Goal: Task Accomplishment & Management: Manage account settings

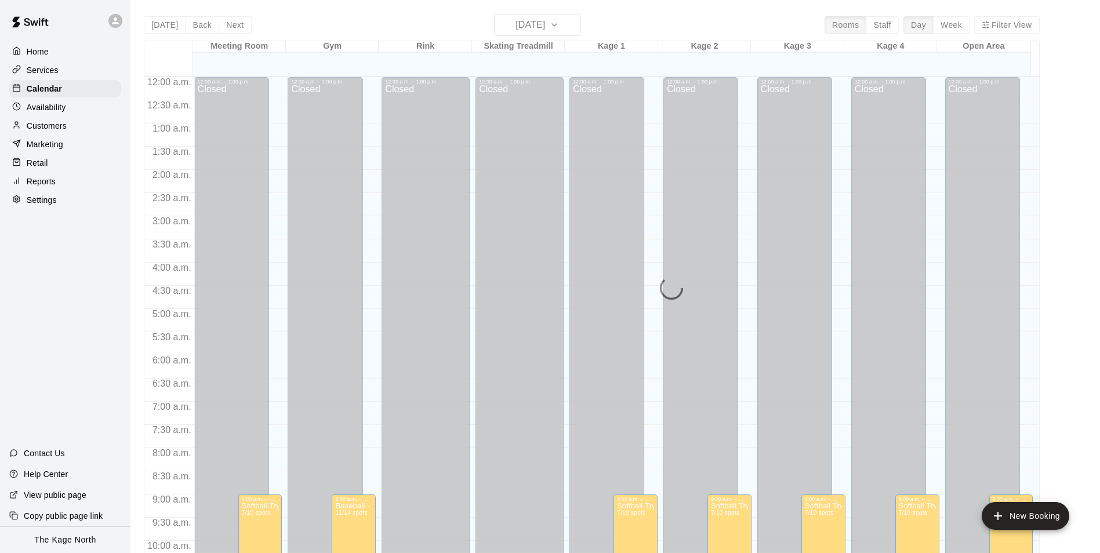
scroll to position [567, 0]
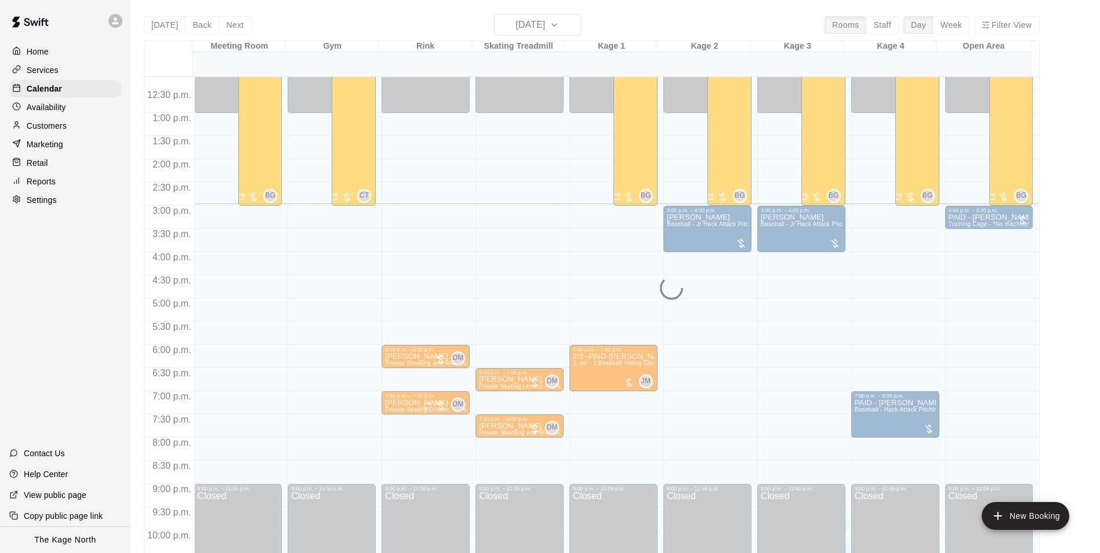
click at [499, 12] on main "[DATE] Back [DATE][DATE] Rooms Staff Day Week Filter View Meeting Room 21 Thu G…" at bounding box center [614, 286] width 969 height 572
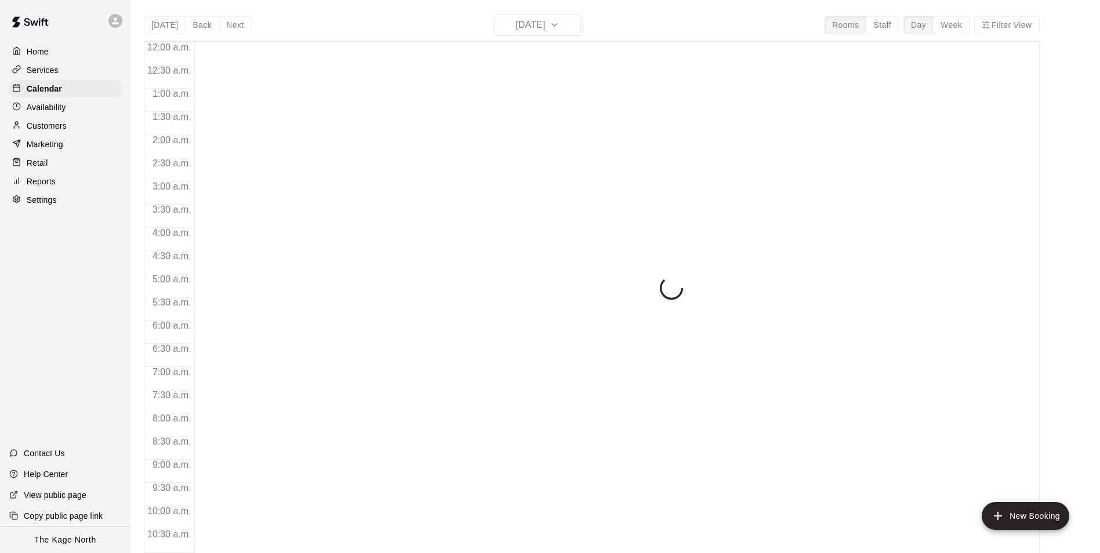
scroll to position [589, 0]
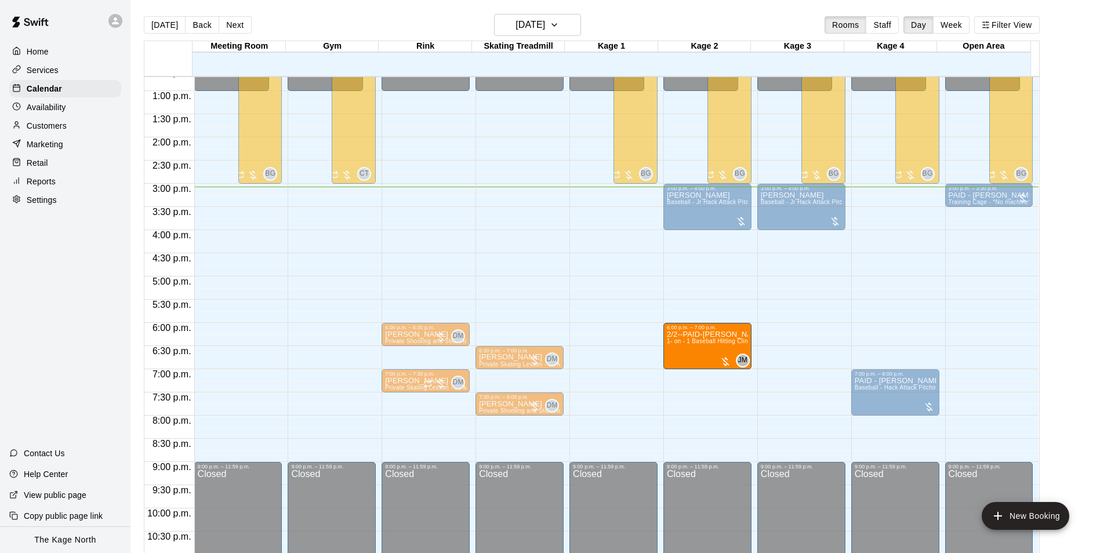
drag, startPoint x: 600, startPoint y: 356, endPoint x: 682, endPoint y: 358, distance: 81.8
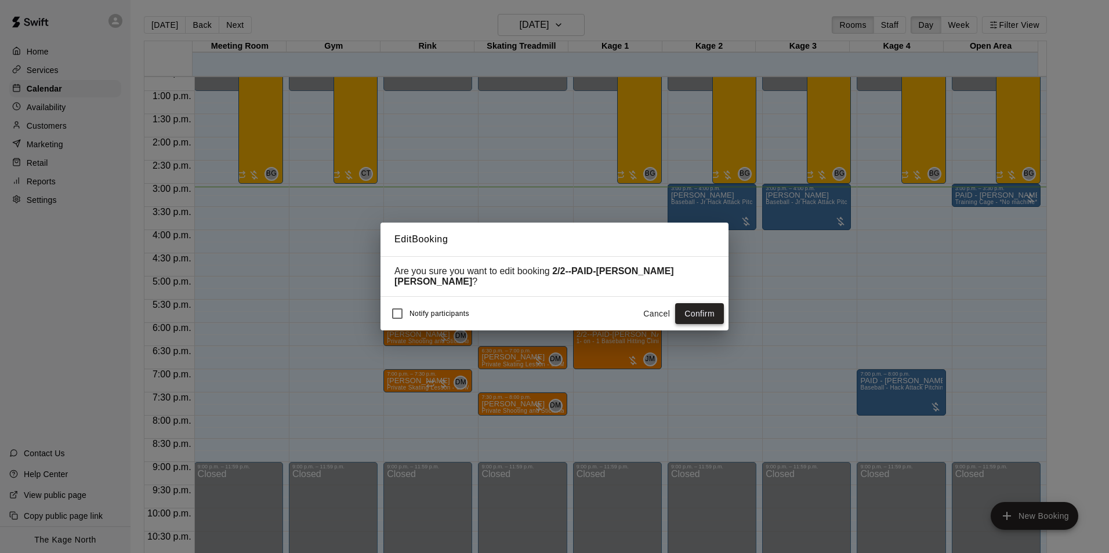
click at [691, 313] on button "Confirm" at bounding box center [699, 313] width 49 height 21
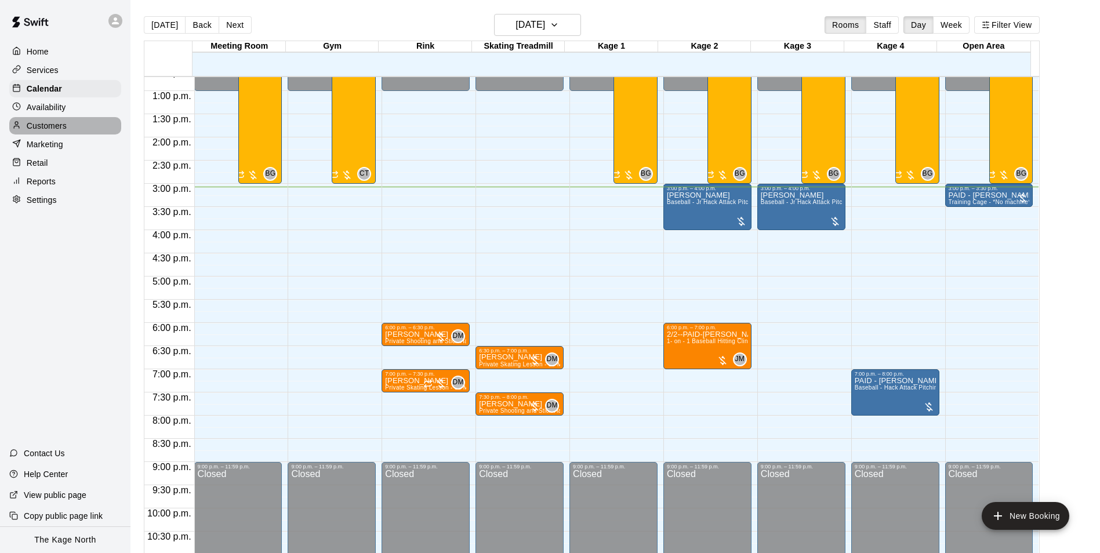
click at [56, 132] on p "Customers" at bounding box center [47, 126] width 40 height 12
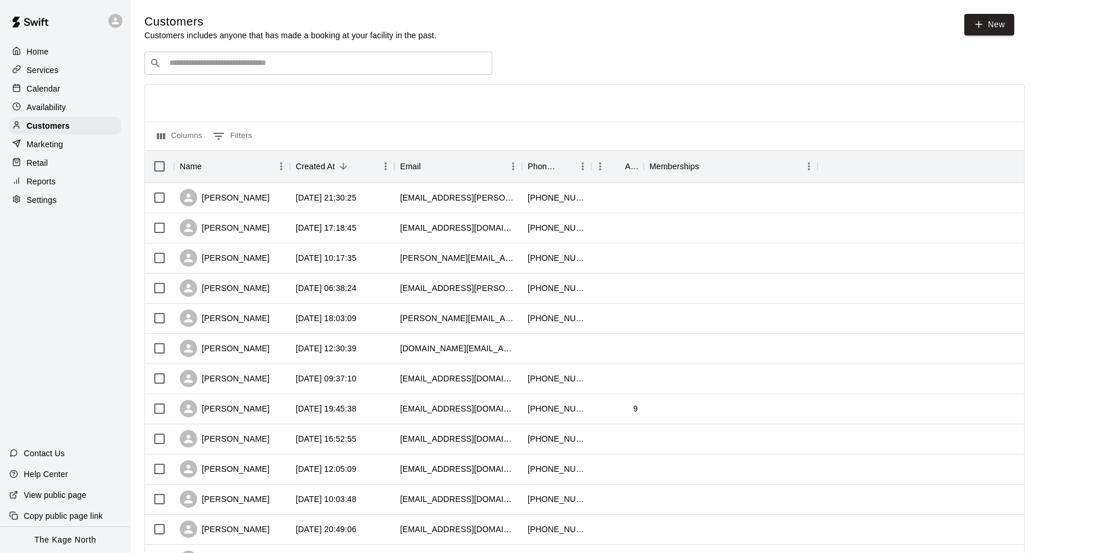
click at [60, 94] on div "Calendar" at bounding box center [65, 88] width 112 height 17
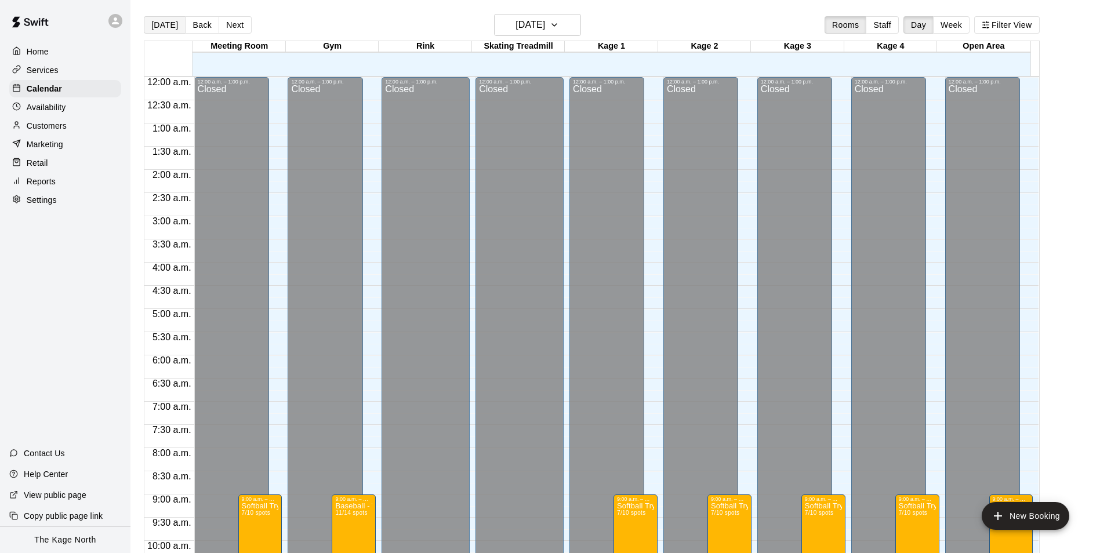
scroll to position [589, 0]
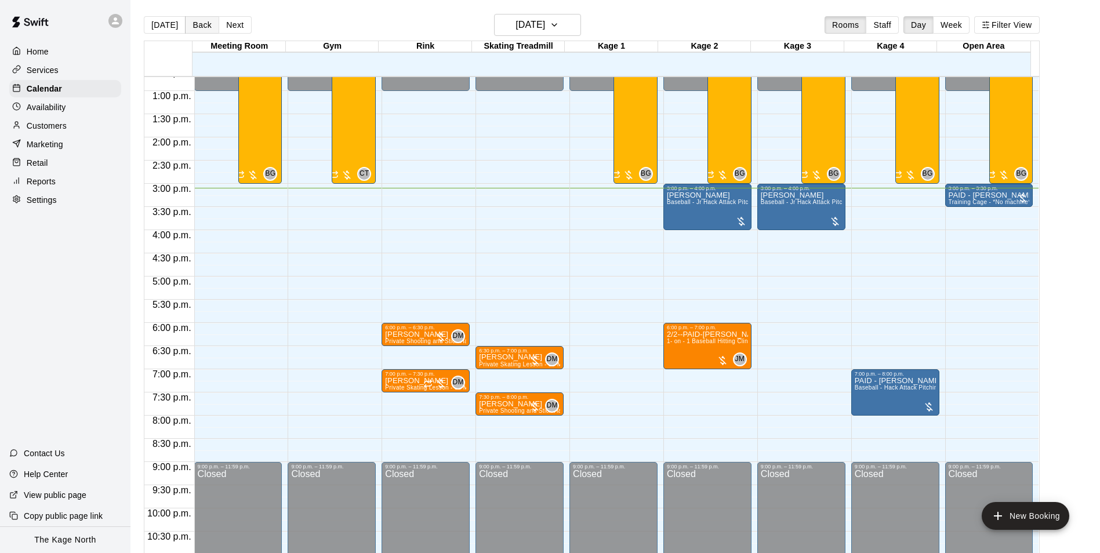
click at [198, 23] on button "Back" at bounding box center [202, 24] width 34 height 17
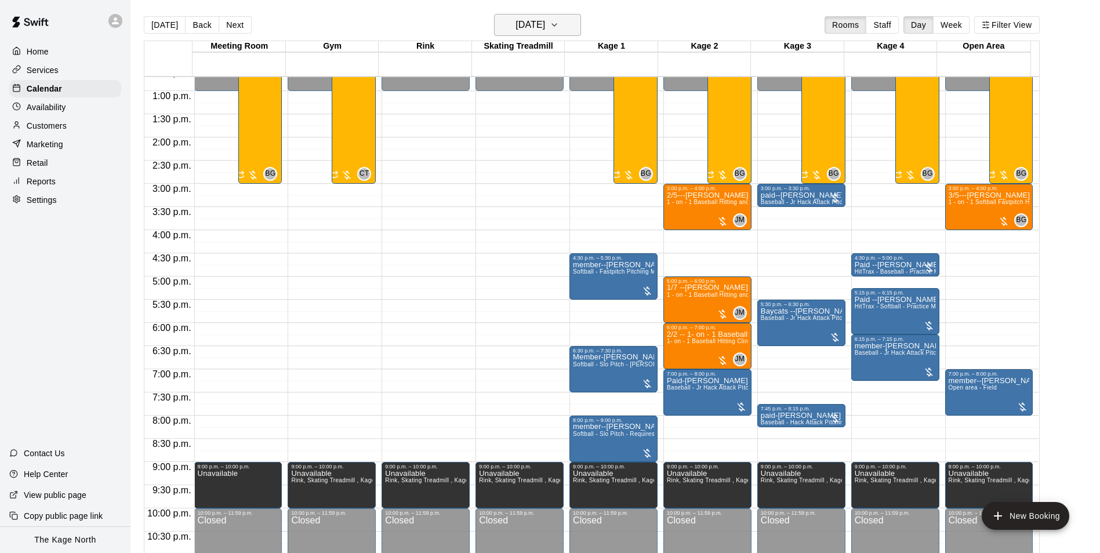
click at [559, 28] on icon "button" at bounding box center [554, 25] width 9 height 14
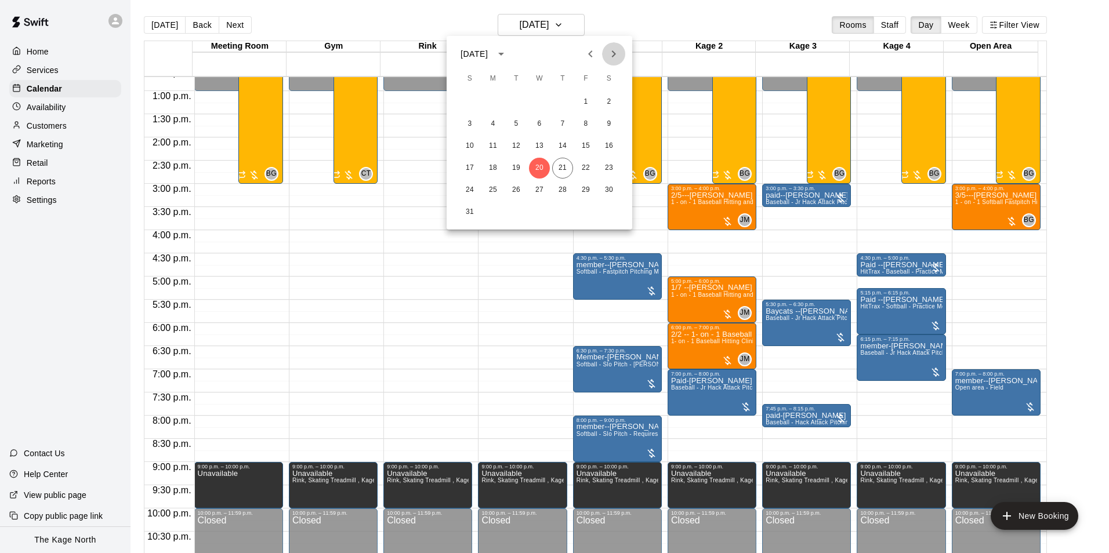
click at [619, 55] on icon "Next month" at bounding box center [614, 54] width 14 height 14
click at [491, 127] on button "8" at bounding box center [492, 124] width 21 height 21
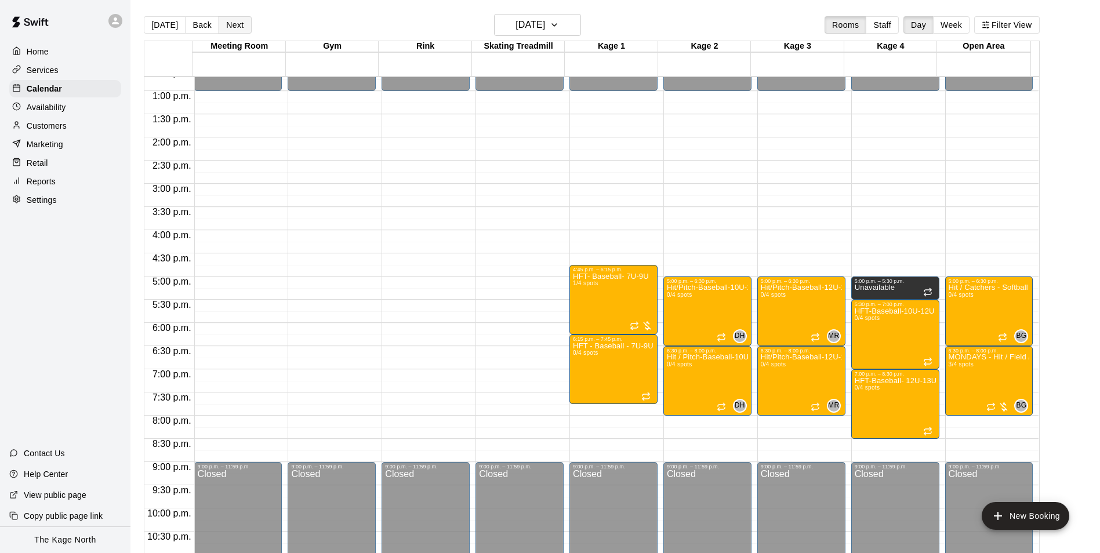
click at [229, 26] on button "Next" at bounding box center [235, 24] width 32 height 17
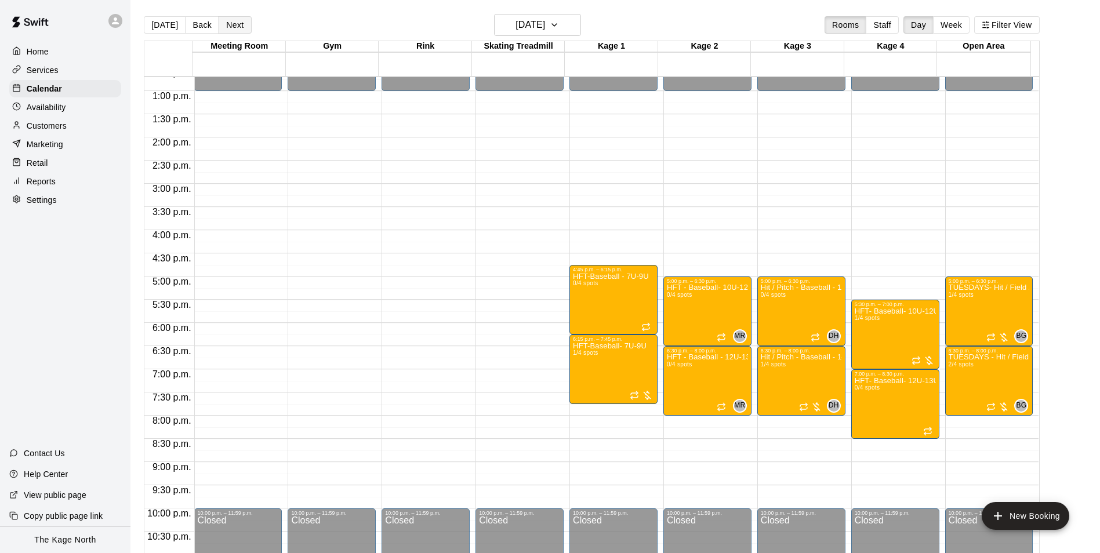
click at [230, 31] on button "Next" at bounding box center [235, 24] width 32 height 17
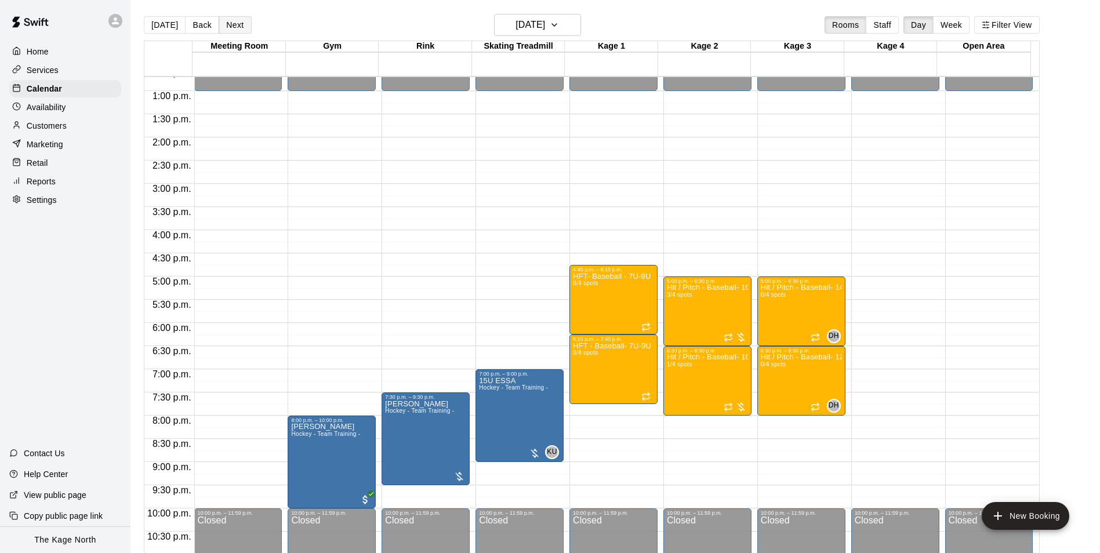
click at [229, 23] on button "Next" at bounding box center [235, 24] width 32 height 17
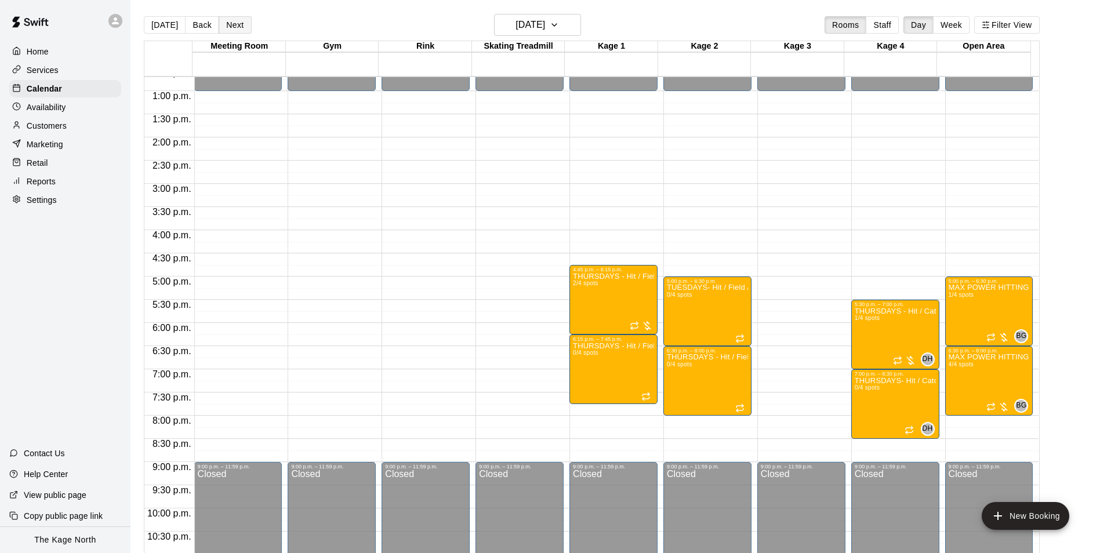
click at [238, 23] on button "Next" at bounding box center [235, 24] width 32 height 17
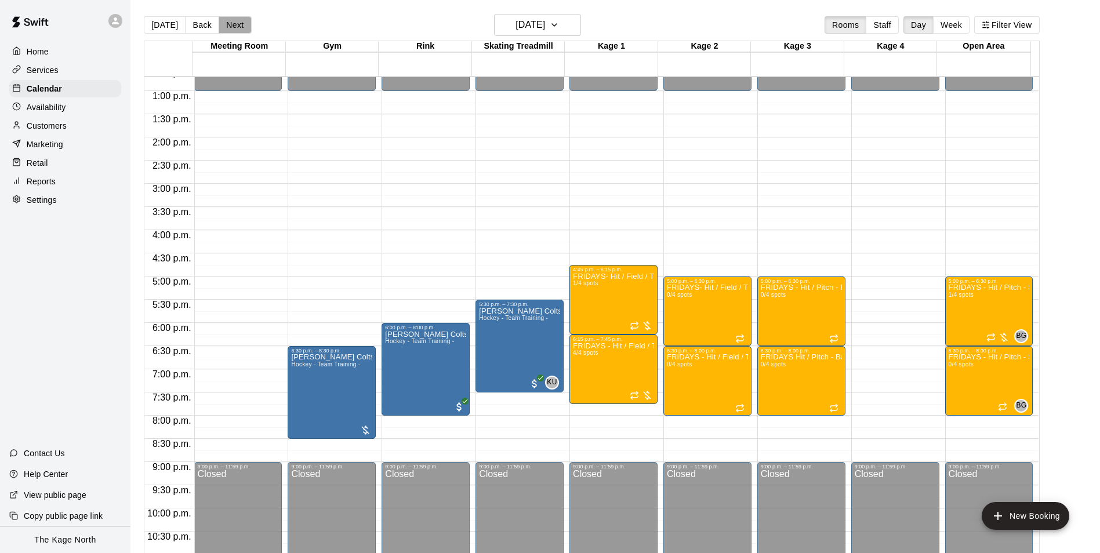
click at [232, 29] on button "Next" at bounding box center [235, 24] width 32 height 17
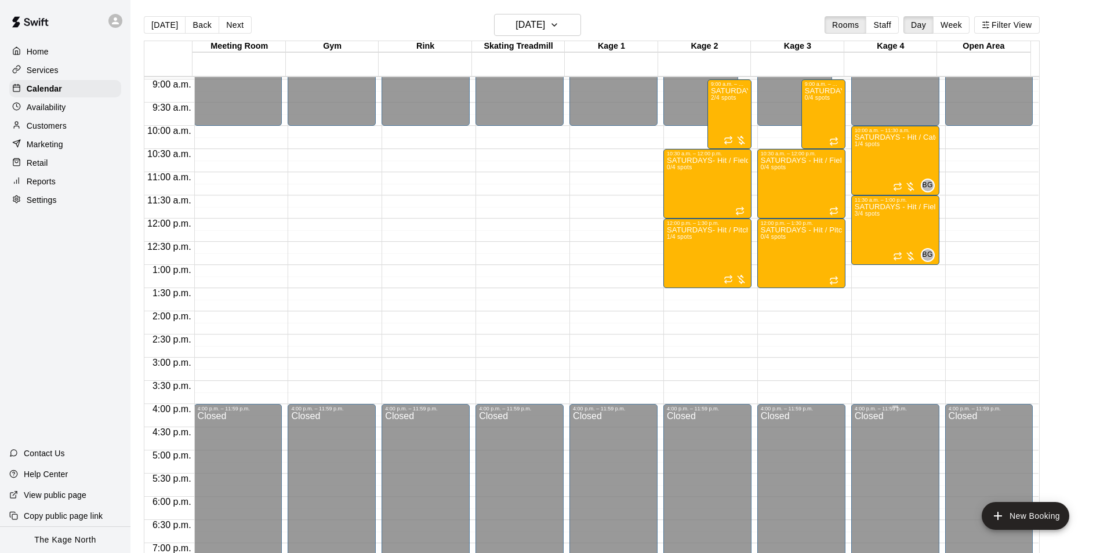
scroll to position [357, 0]
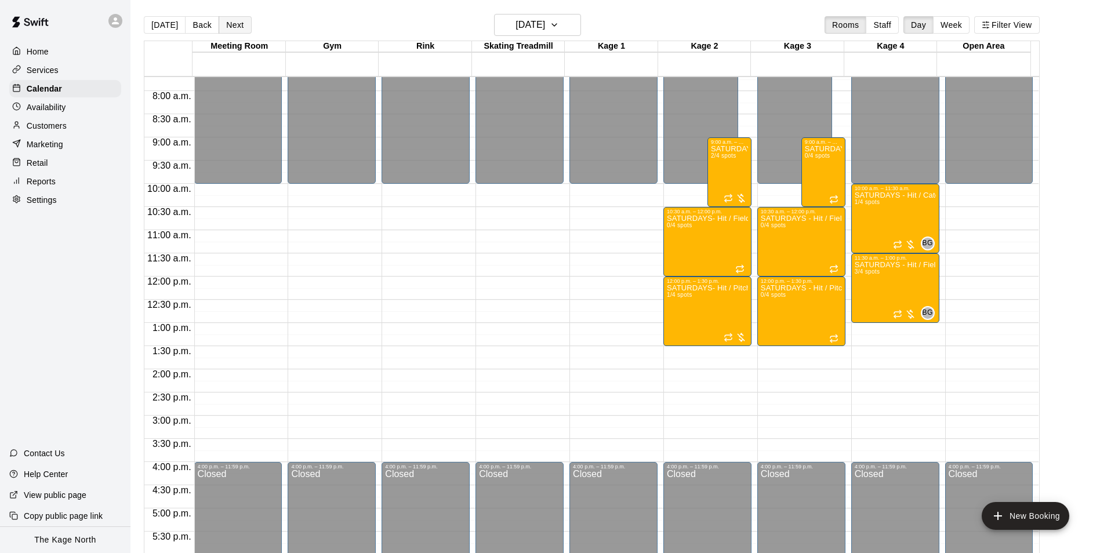
click at [230, 26] on button "Next" at bounding box center [235, 24] width 32 height 17
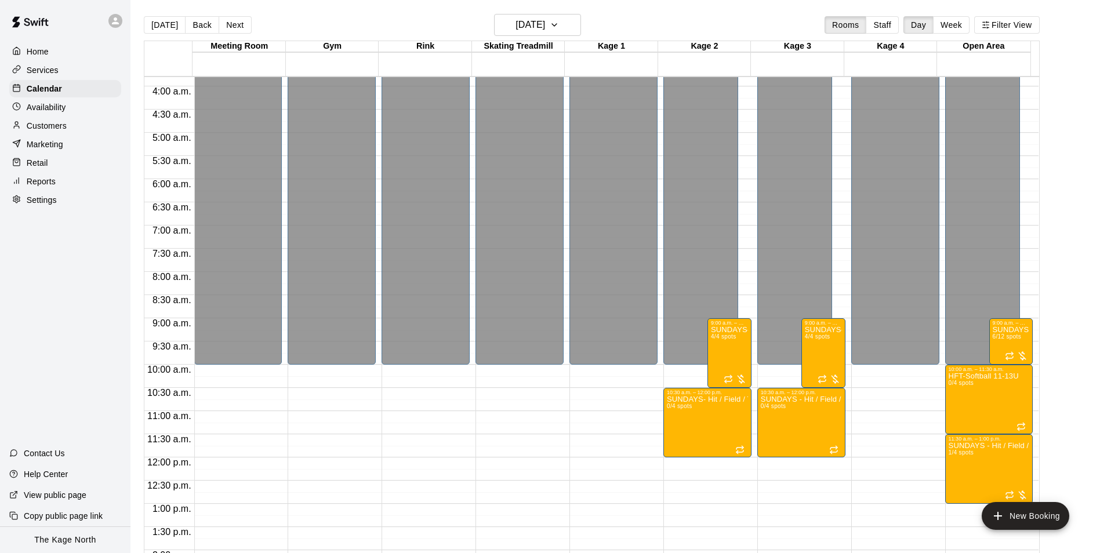
scroll to position [125, 0]
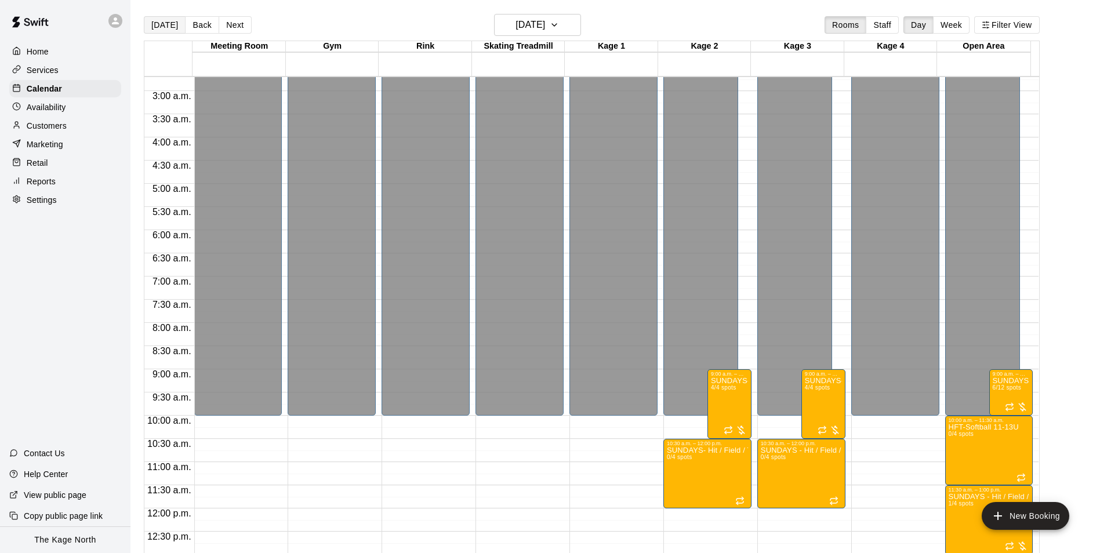
click at [166, 24] on button "[DATE]" at bounding box center [165, 24] width 42 height 17
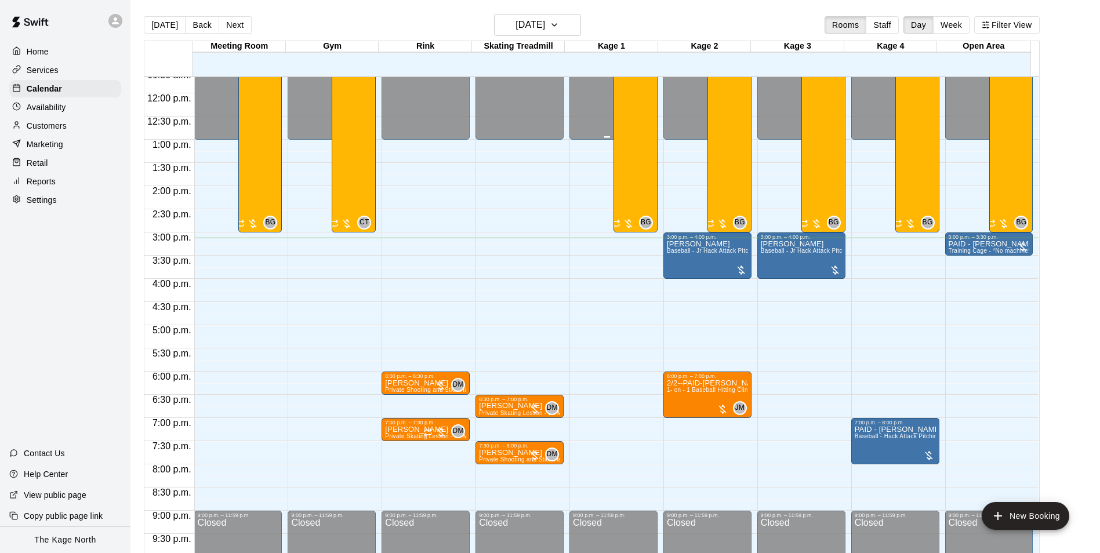
scroll to position [625, 0]
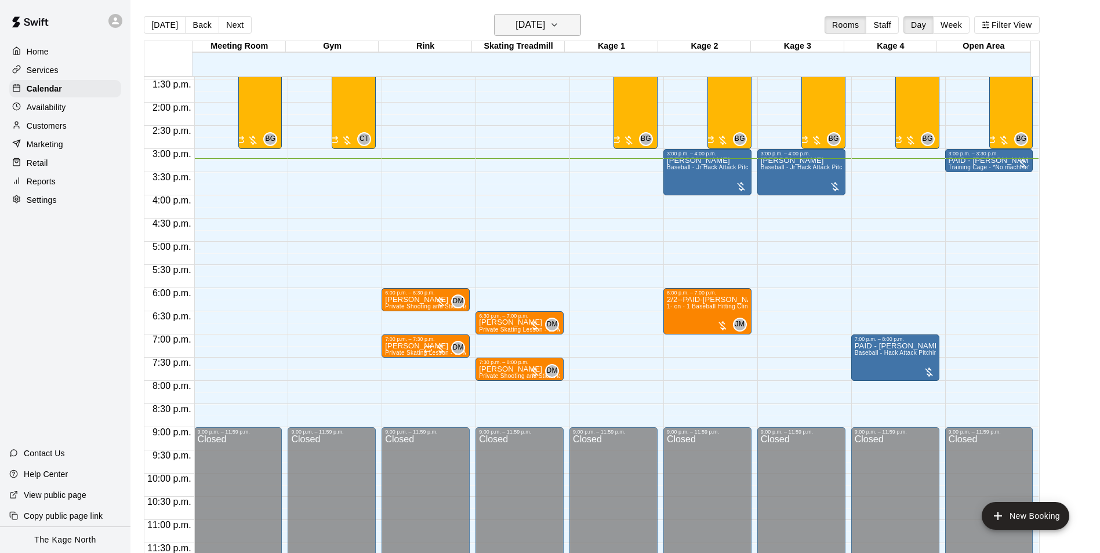
click at [572, 21] on button "[DATE]" at bounding box center [537, 25] width 87 height 22
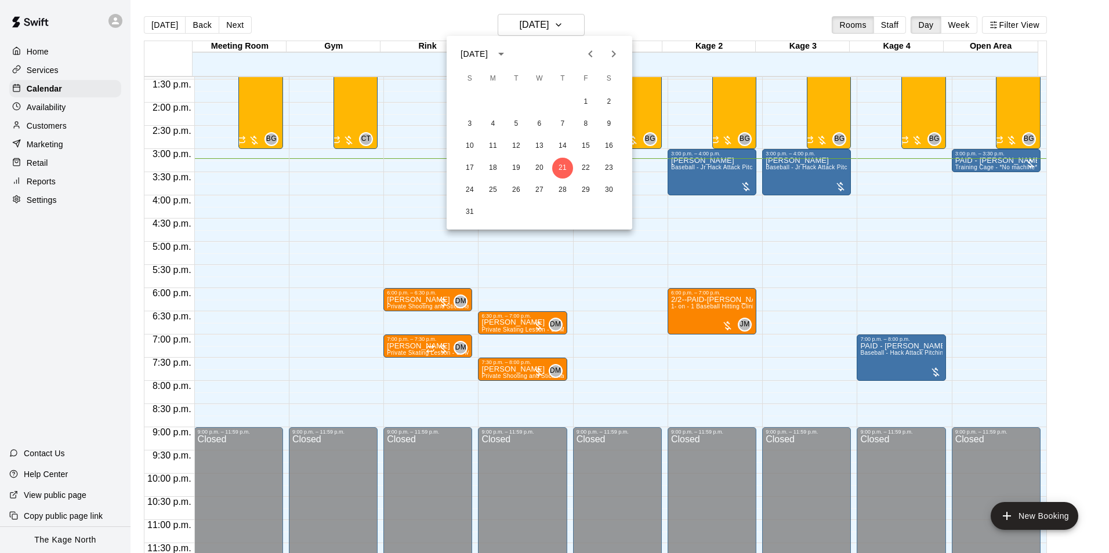
click at [615, 57] on icon "Next month" at bounding box center [614, 54] width 14 height 14
click at [611, 124] on button "13" at bounding box center [608, 124] width 21 height 21
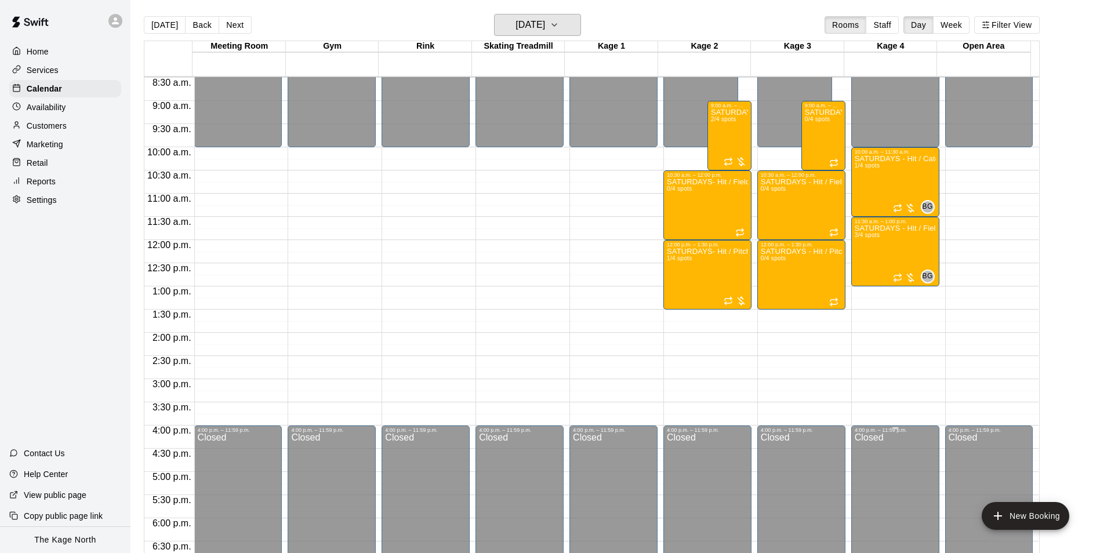
scroll to position [393, 0]
click at [165, 27] on button "[DATE]" at bounding box center [165, 24] width 42 height 17
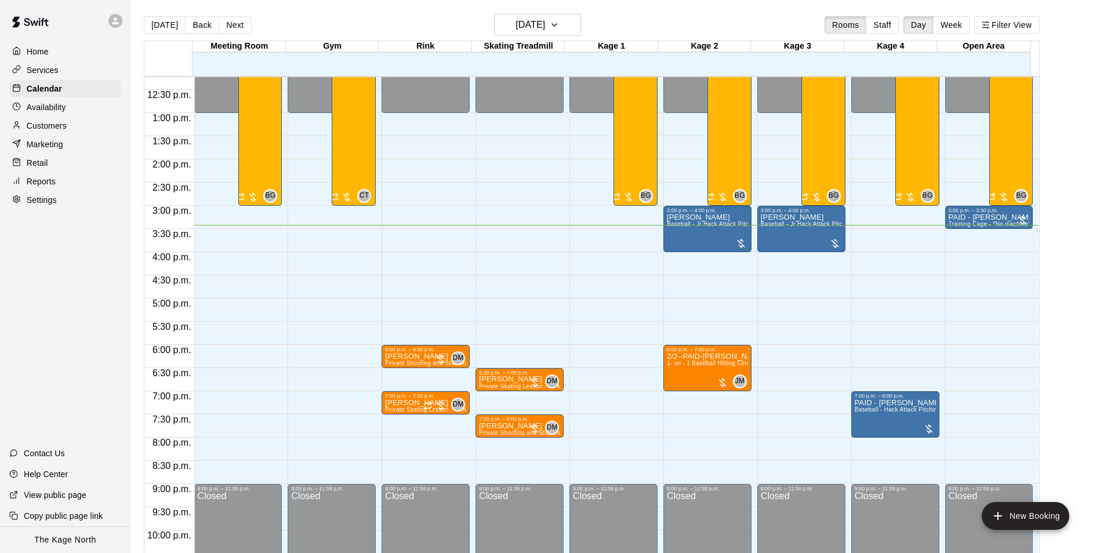
scroll to position [509, 0]
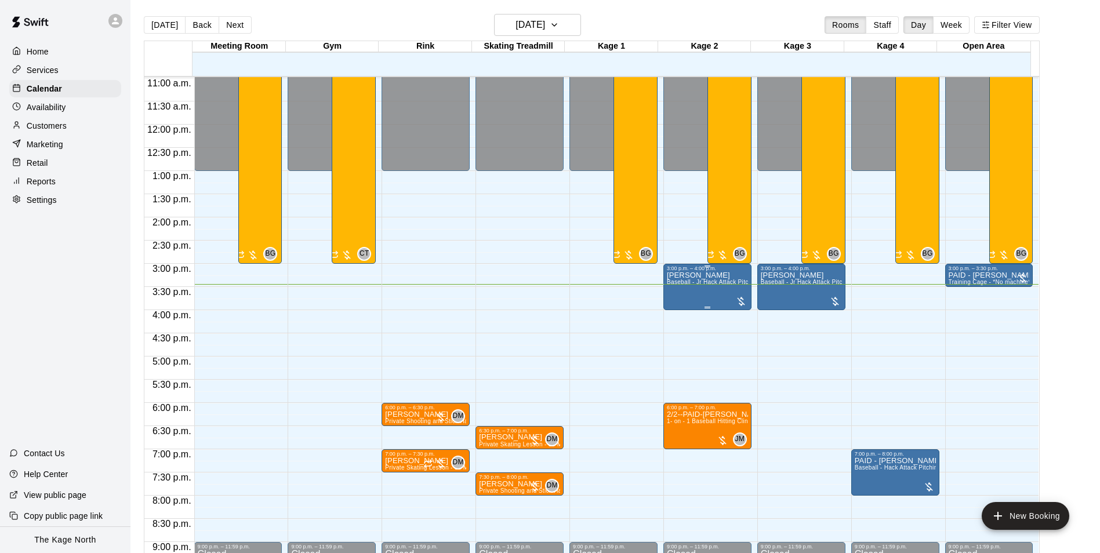
click at [688, 299] on div "[PERSON_NAME] Baseball - Jr Hack Attack Pitching Machine - Perfect for all ages…" at bounding box center [707, 547] width 81 height 553
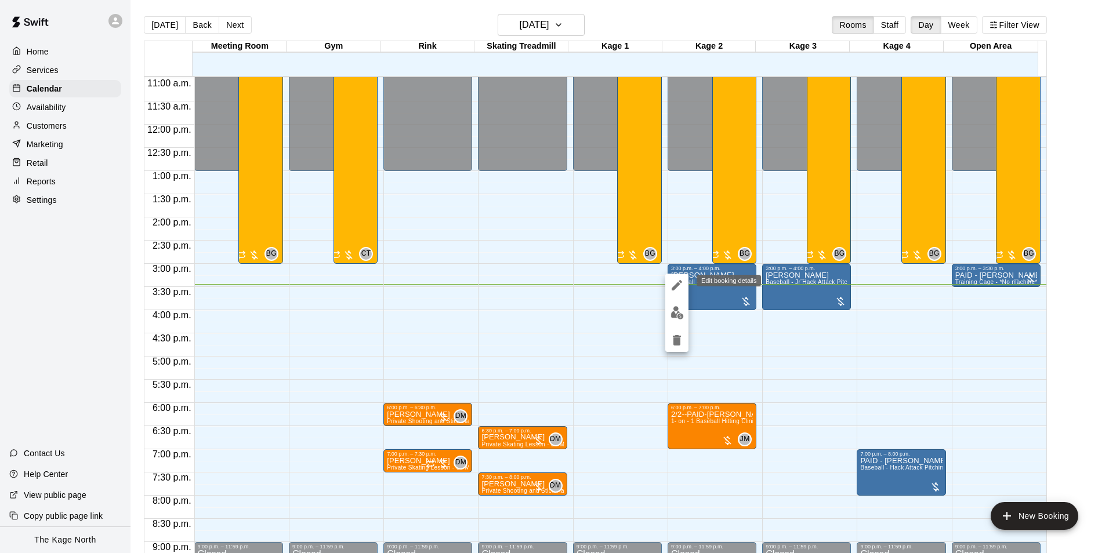
click at [675, 284] on icon "edit" at bounding box center [677, 285] width 14 height 14
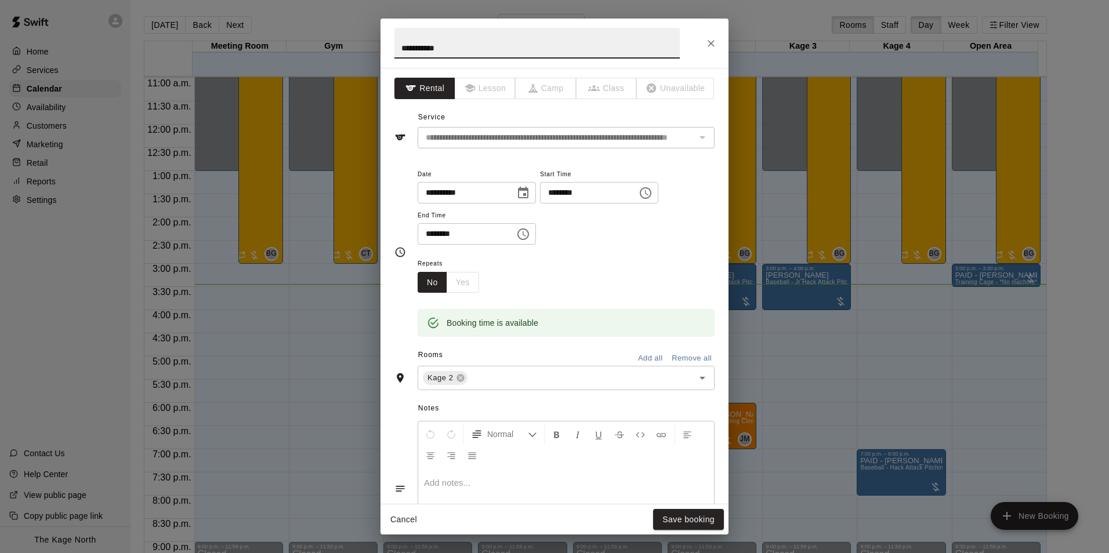
click at [399, 46] on input "**********" at bounding box center [536, 43] width 285 height 31
type input "**********"
click at [699, 515] on button "Save booking" at bounding box center [688, 519] width 71 height 21
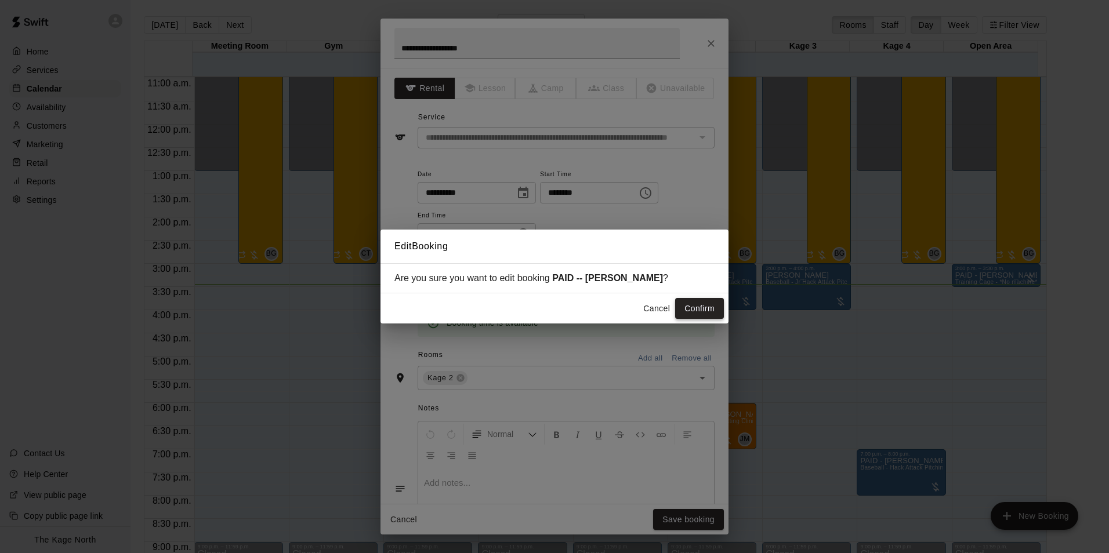
click at [706, 308] on button "Confirm" at bounding box center [699, 308] width 49 height 21
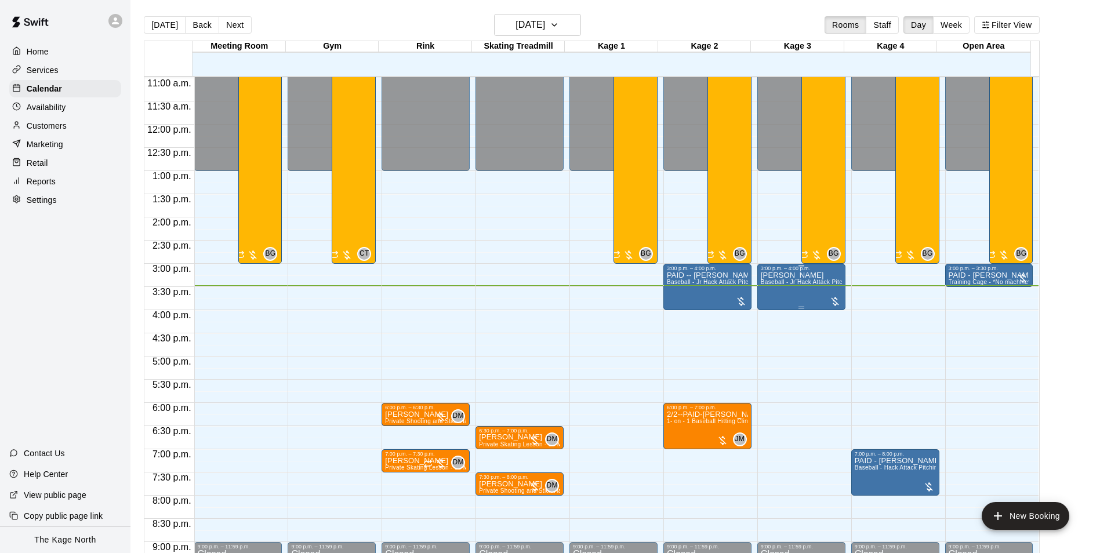
click at [772, 298] on div "[PERSON_NAME] Baseball - Jr Hack Attack Pitching Machine - Perfect for all ages…" at bounding box center [801, 547] width 81 height 553
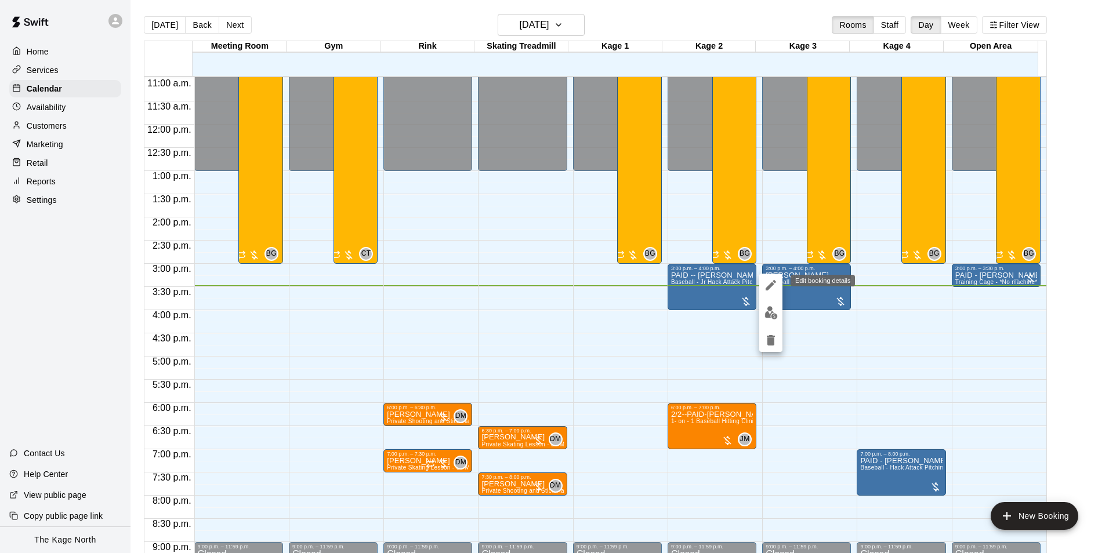
click at [769, 288] on icon "edit" at bounding box center [770, 285] width 10 height 10
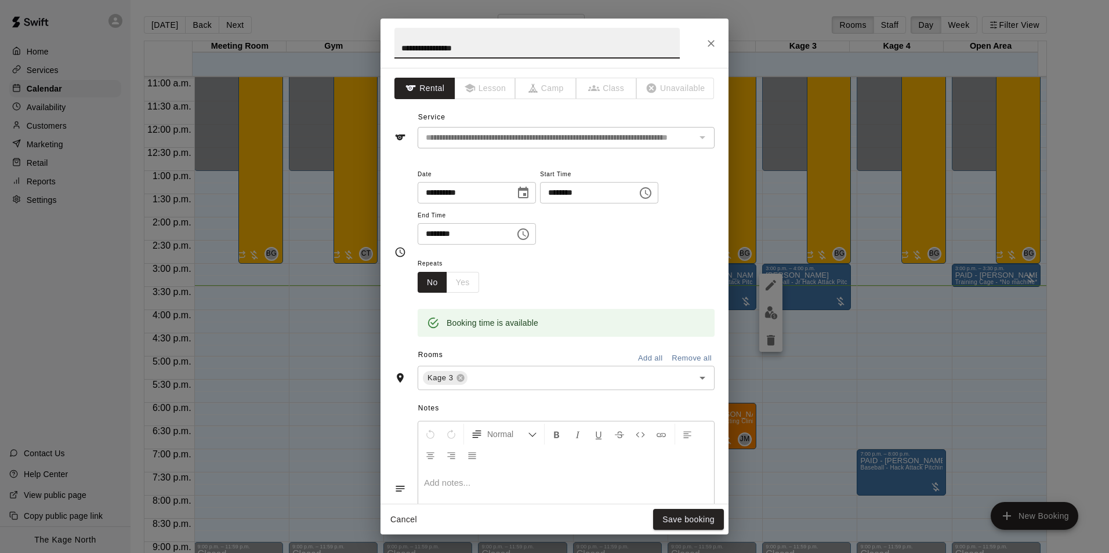
click at [397, 49] on input "**********" at bounding box center [536, 43] width 285 height 31
type input "**********"
click at [716, 517] on button "Save booking" at bounding box center [688, 519] width 71 height 21
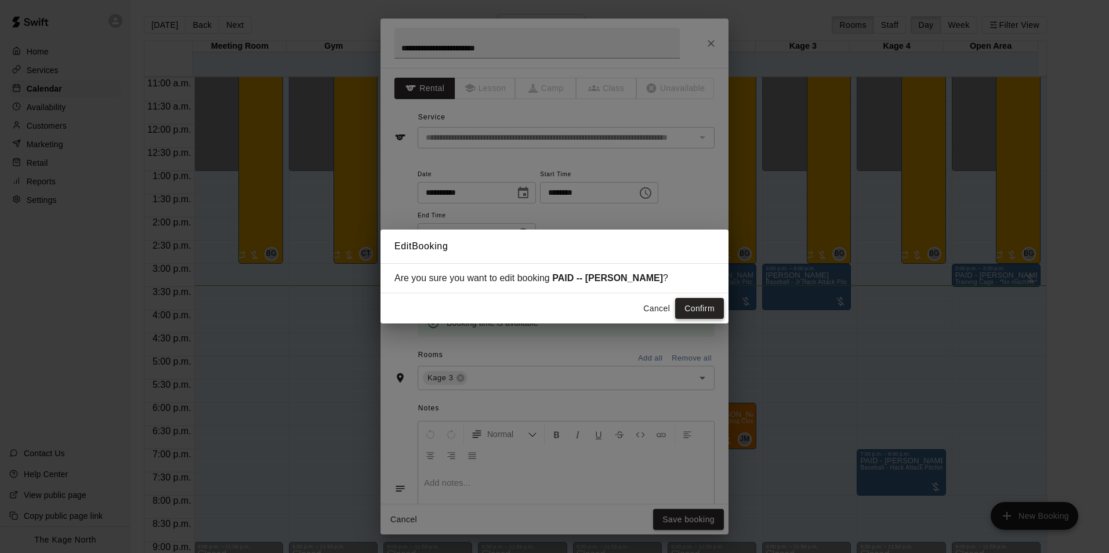
click at [703, 309] on button "Confirm" at bounding box center [699, 308] width 49 height 21
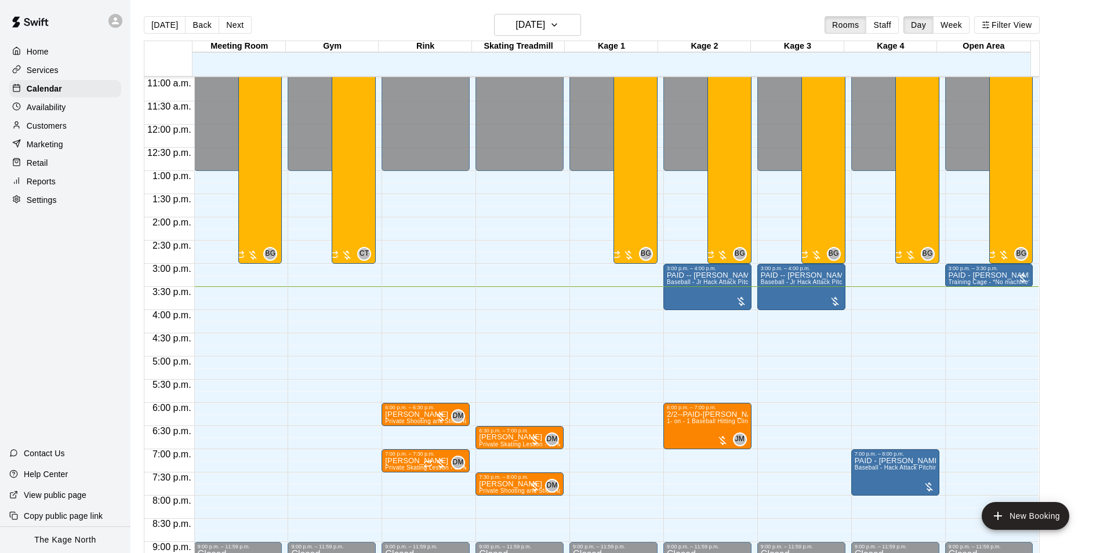
click at [118, 22] on icon at bounding box center [115, 21] width 10 height 10
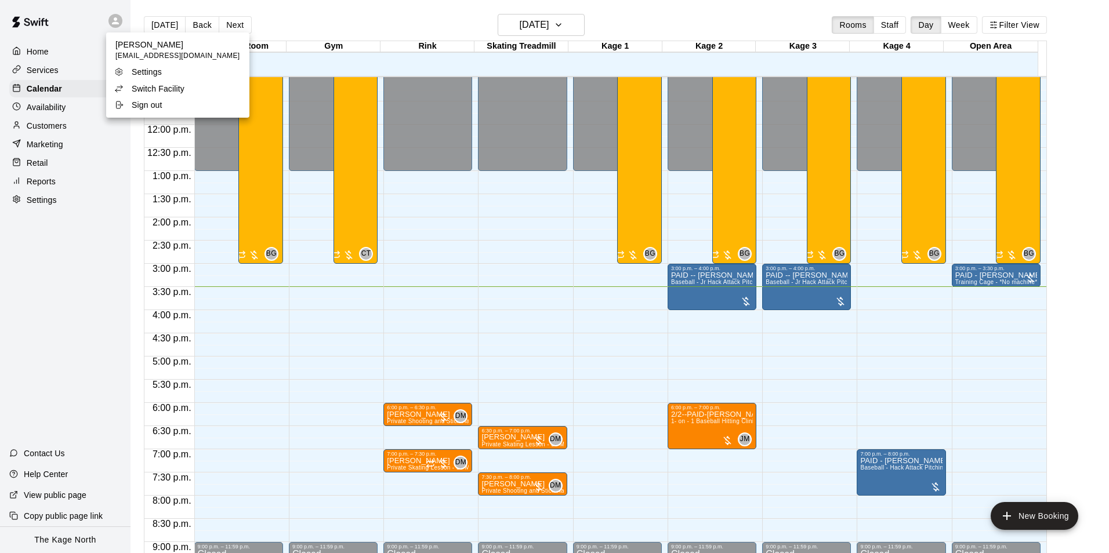
click at [152, 89] on p "Switch Facility" at bounding box center [158, 89] width 53 height 12
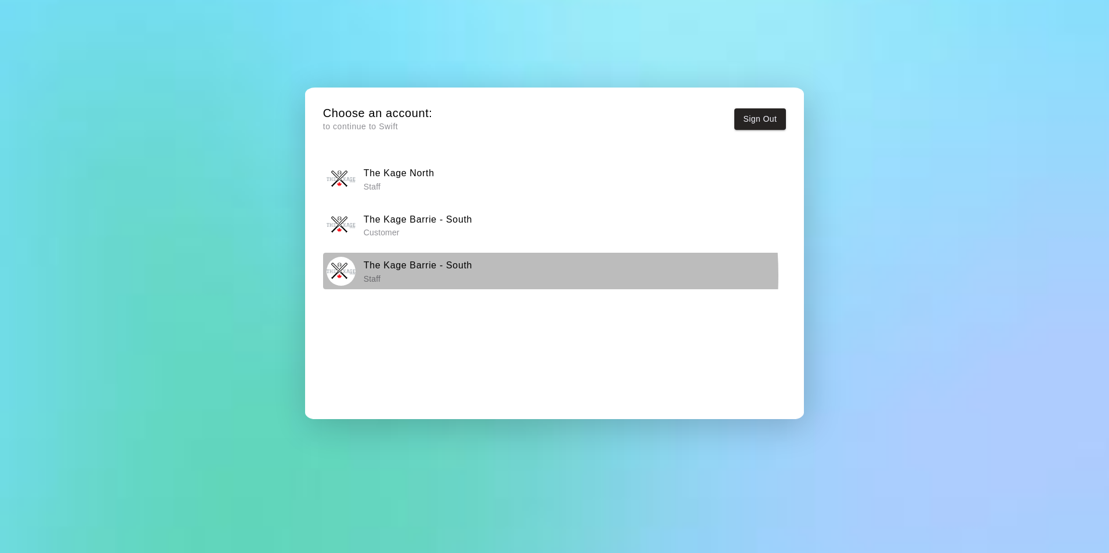
click at [416, 275] on p "Staff" at bounding box center [418, 279] width 108 height 12
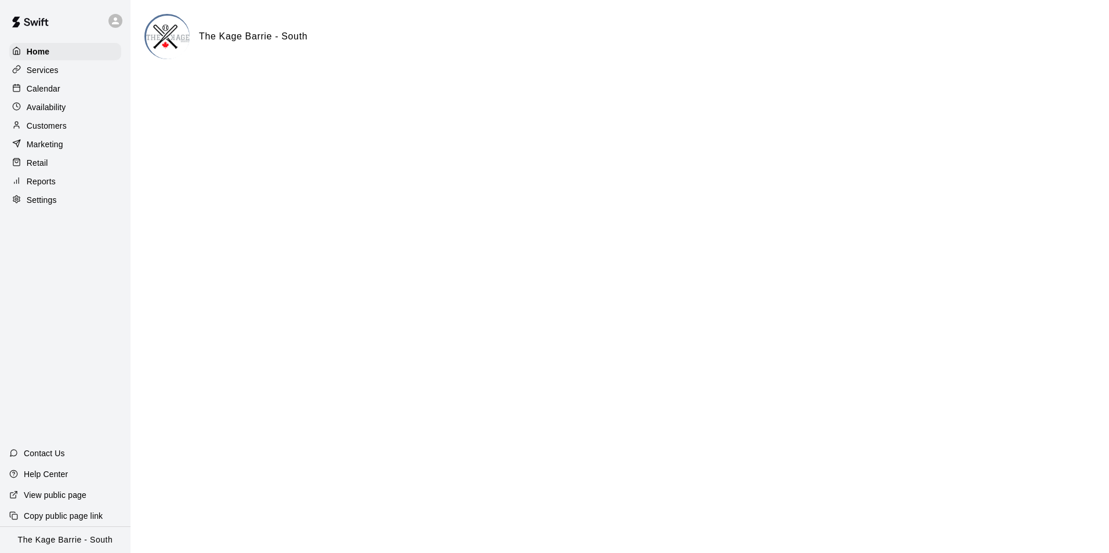
click at [61, 91] on div "Calendar" at bounding box center [65, 88] width 112 height 17
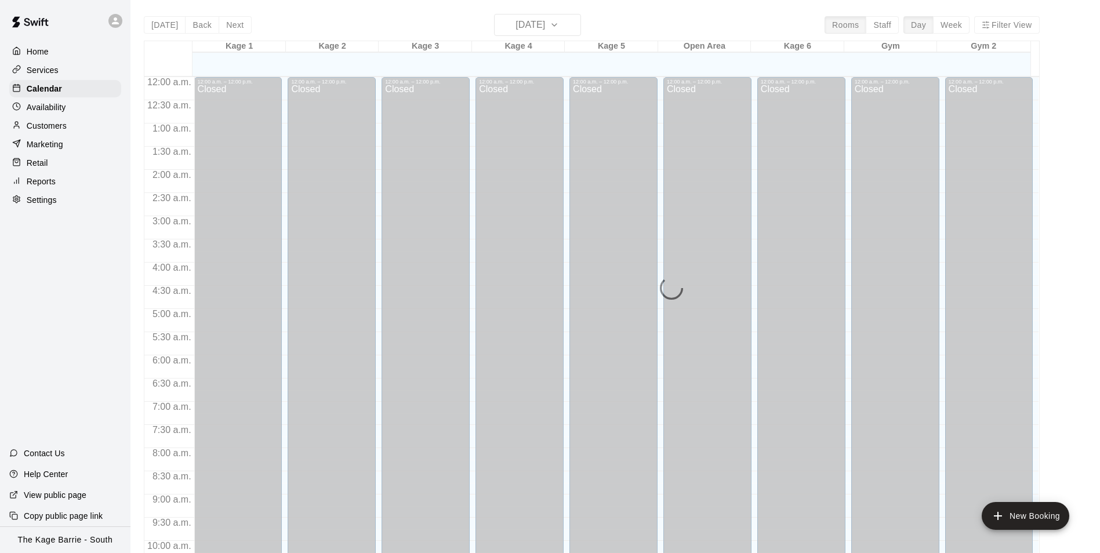
scroll to position [589, 0]
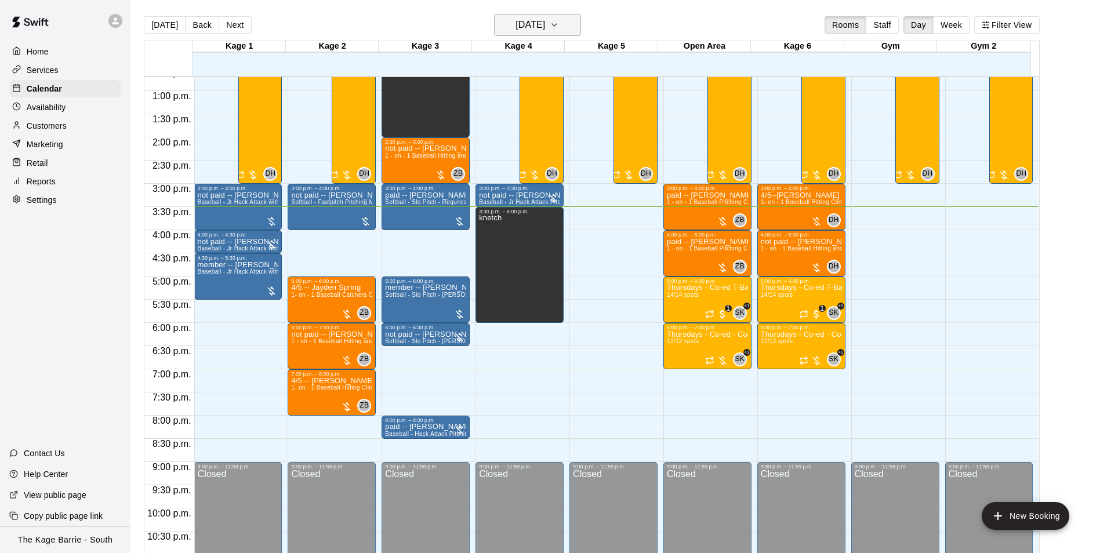
click at [559, 26] on icon "button" at bounding box center [554, 25] width 9 height 14
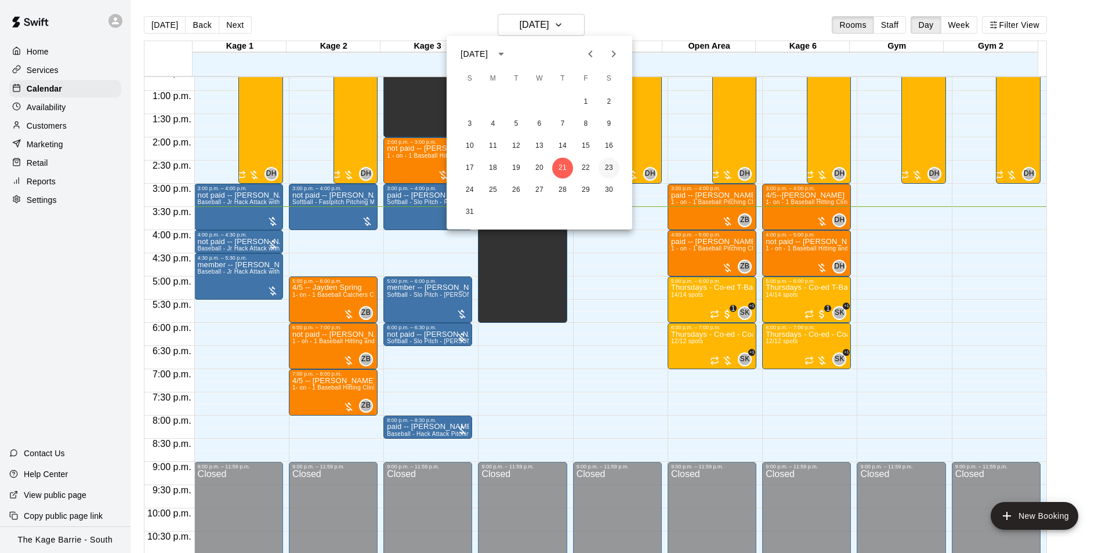
click at [613, 165] on button "23" at bounding box center [608, 168] width 21 height 21
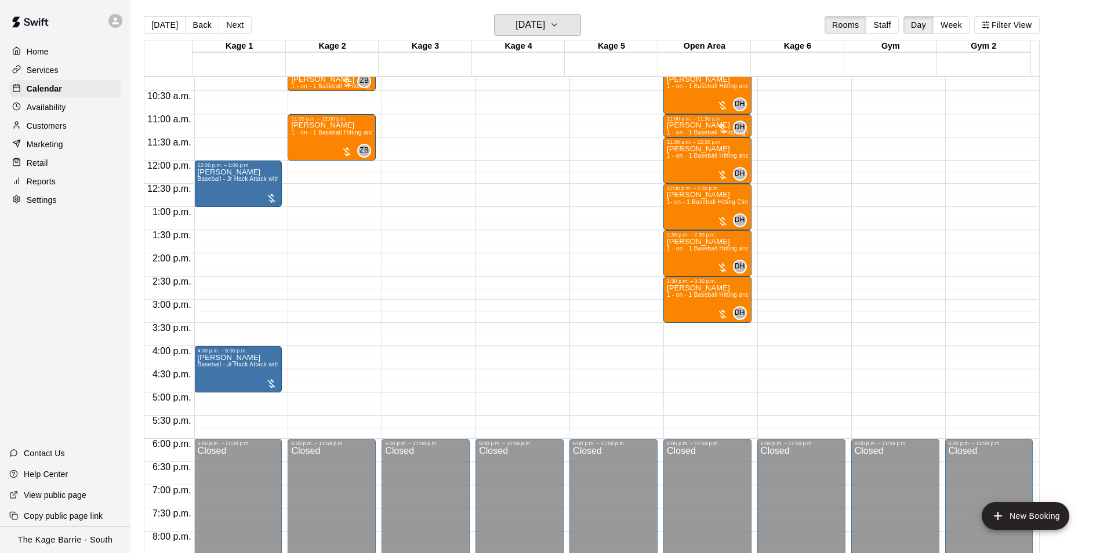
scroll to position [415, 0]
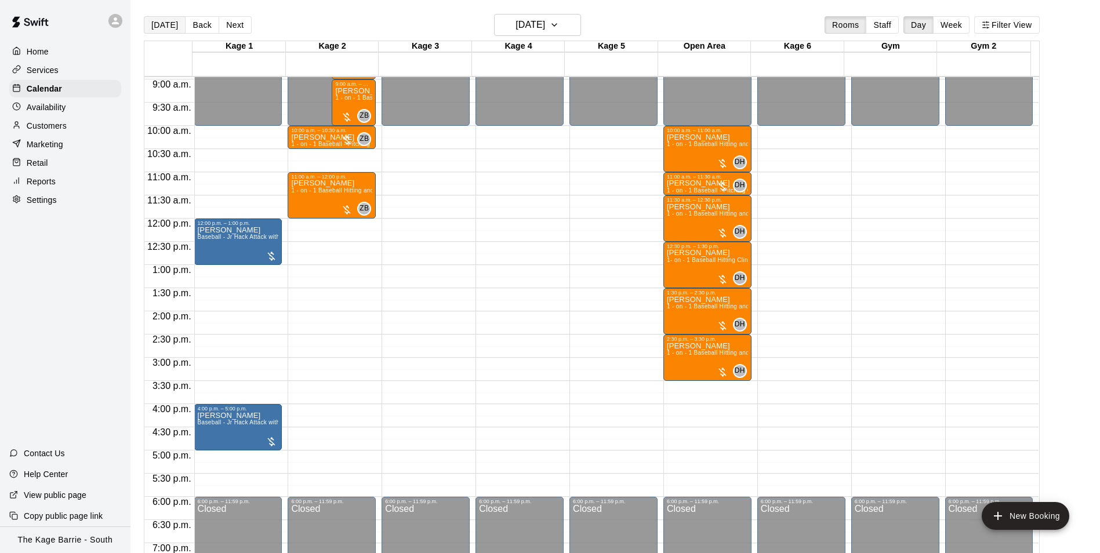
click at [148, 29] on button "[DATE]" at bounding box center [165, 24] width 42 height 17
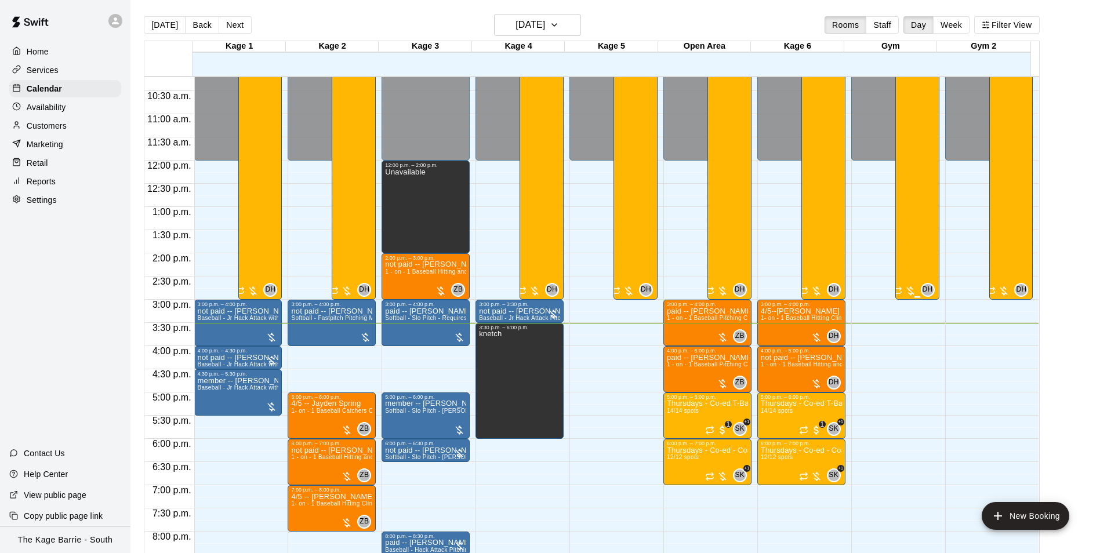
scroll to position [531, 0]
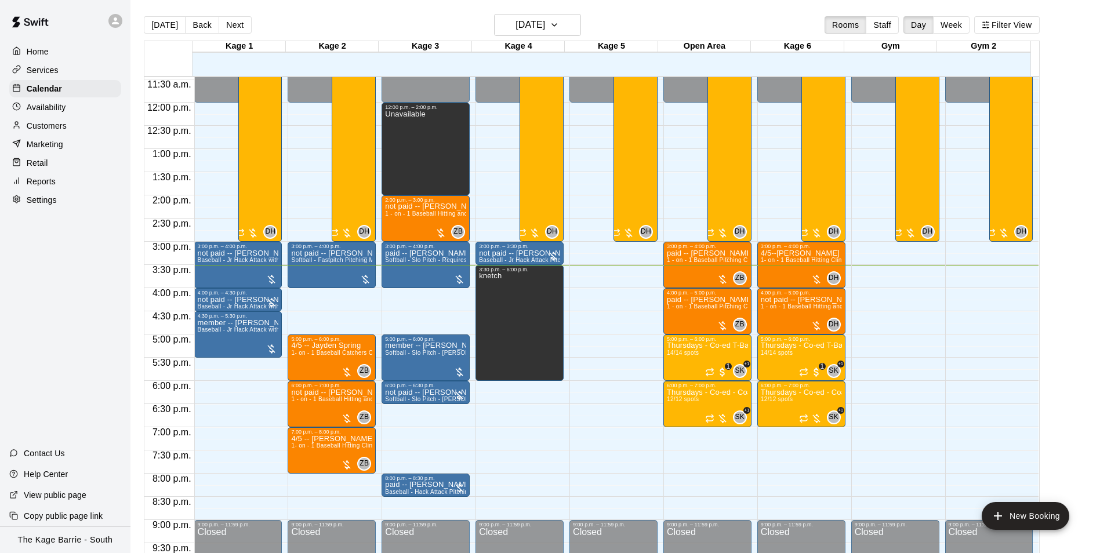
click at [115, 23] on icon at bounding box center [115, 20] width 7 height 7
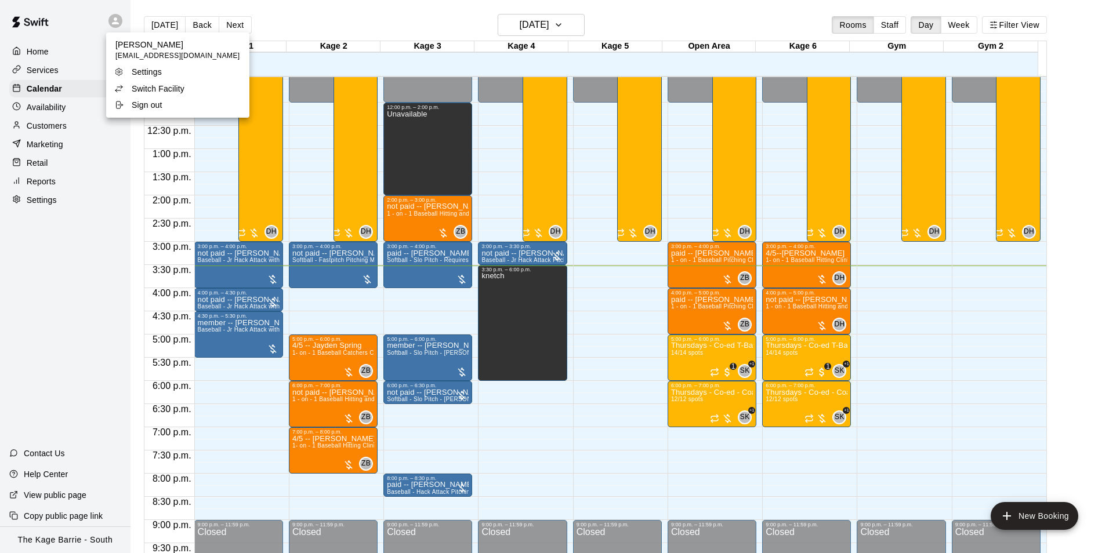
click at [172, 84] on p "Switch Facility" at bounding box center [158, 89] width 53 height 12
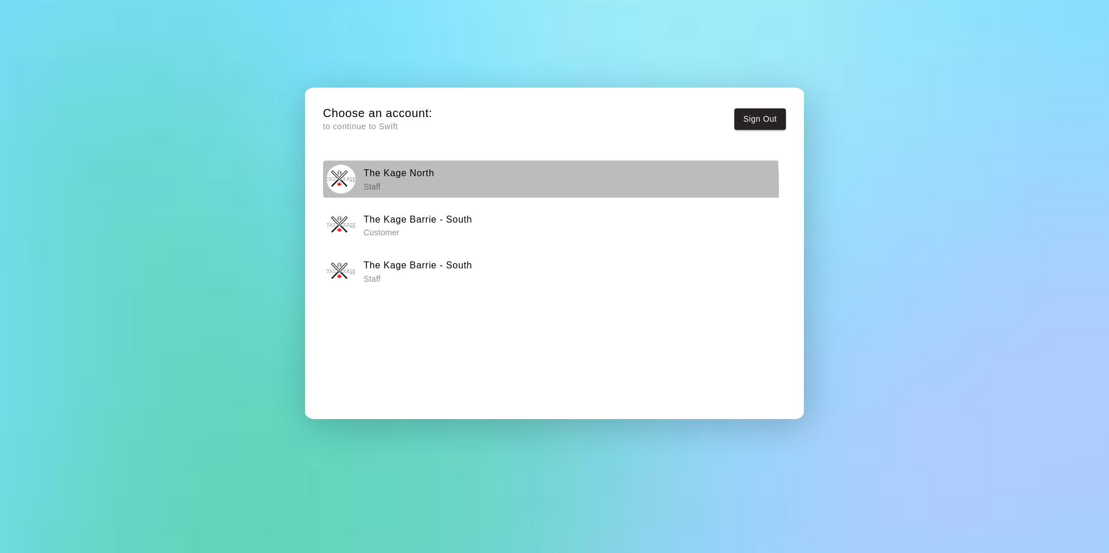
click at [419, 187] on p "Staff" at bounding box center [399, 187] width 71 height 12
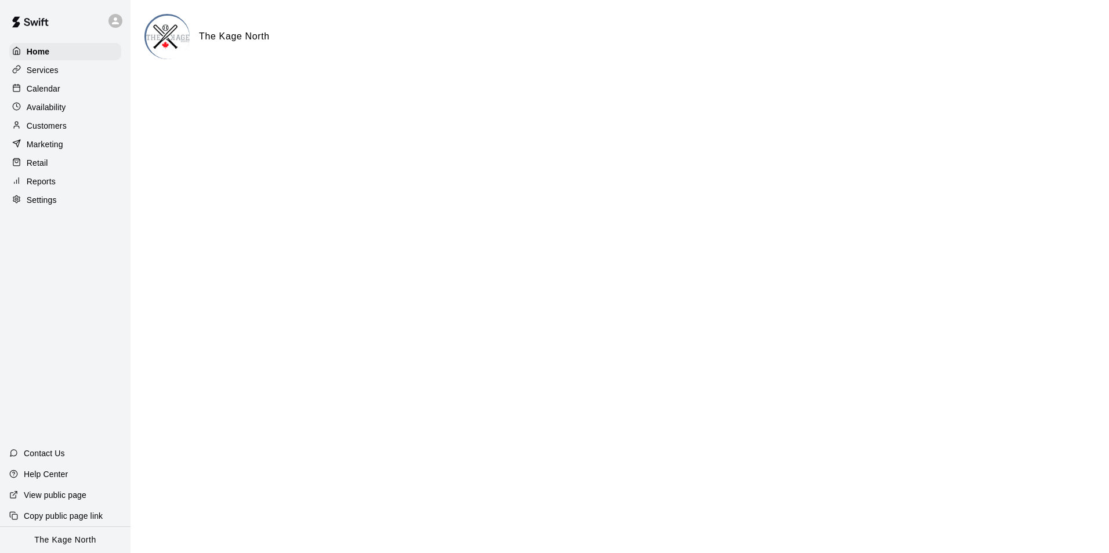
click at [47, 85] on p "Calendar" at bounding box center [44, 89] width 34 height 12
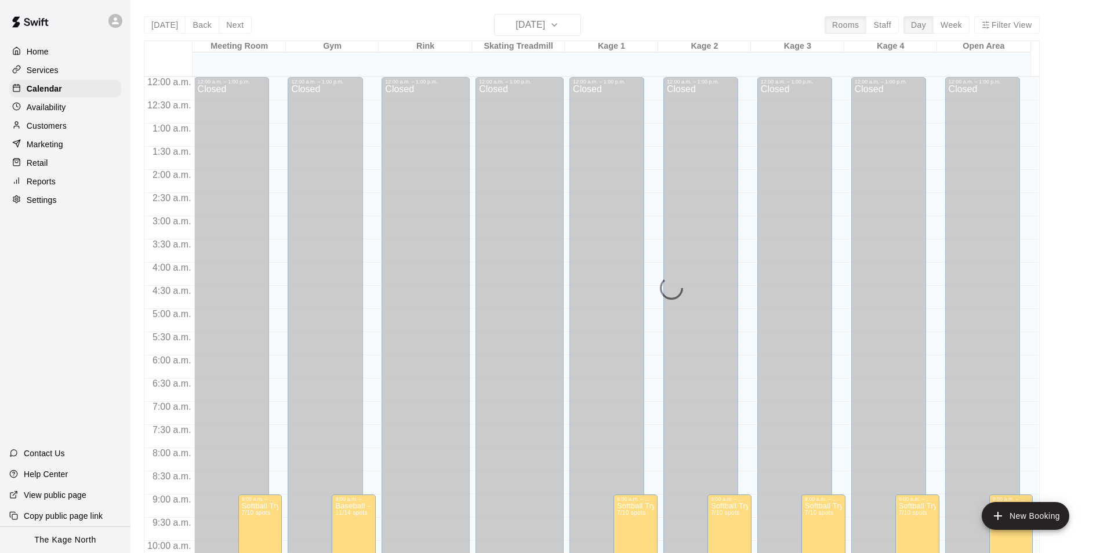
scroll to position [589, 0]
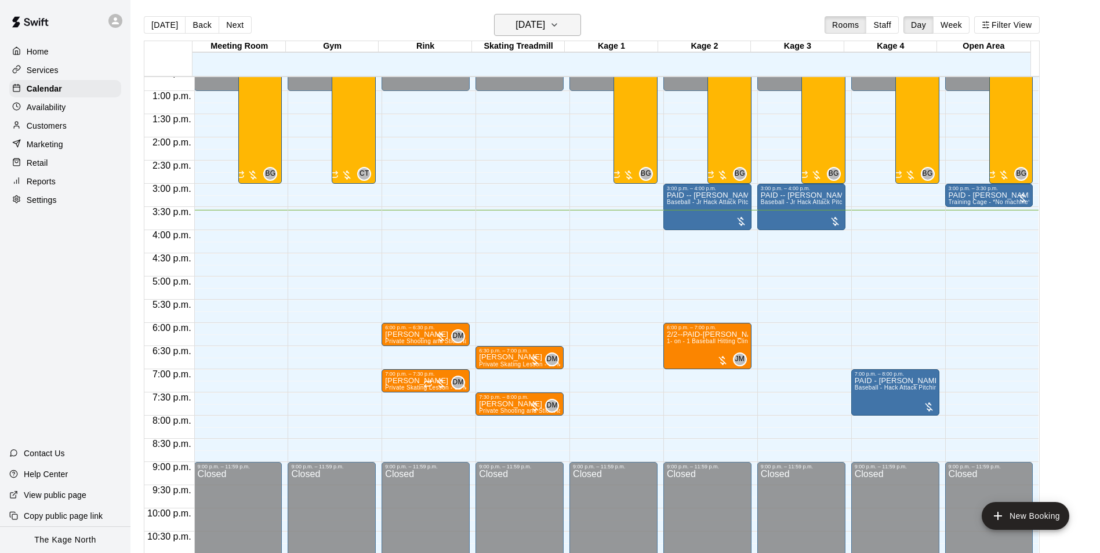
click at [545, 25] on h6 "[DATE]" at bounding box center [530, 25] width 30 height 16
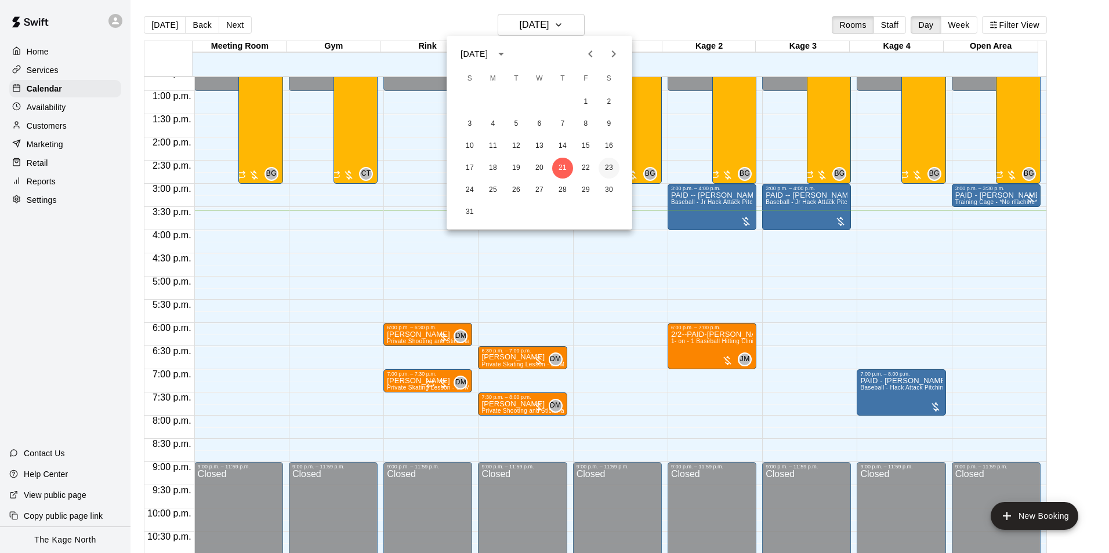
click at [612, 167] on button "23" at bounding box center [608, 168] width 21 height 21
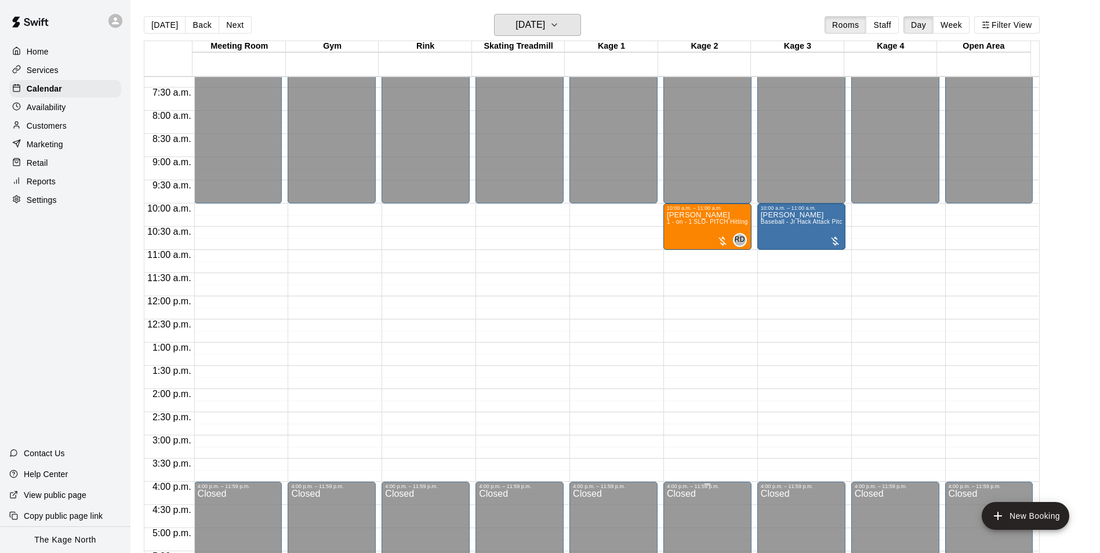
scroll to position [299, 0]
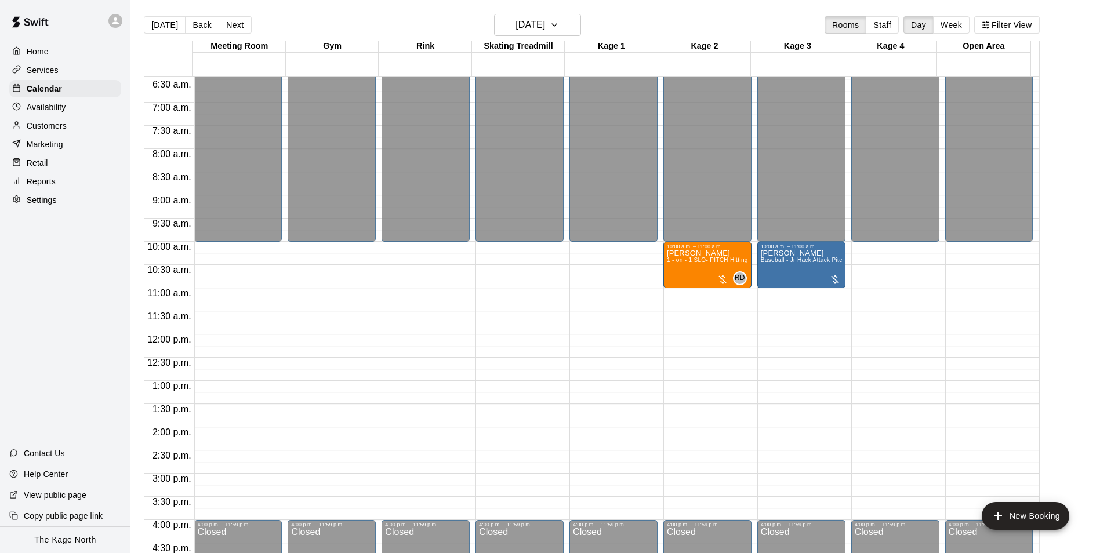
drag, startPoint x: 169, startPoint y: 28, endPoint x: 184, endPoint y: 40, distance: 19.0
click at [169, 28] on button "[DATE]" at bounding box center [165, 24] width 42 height 17
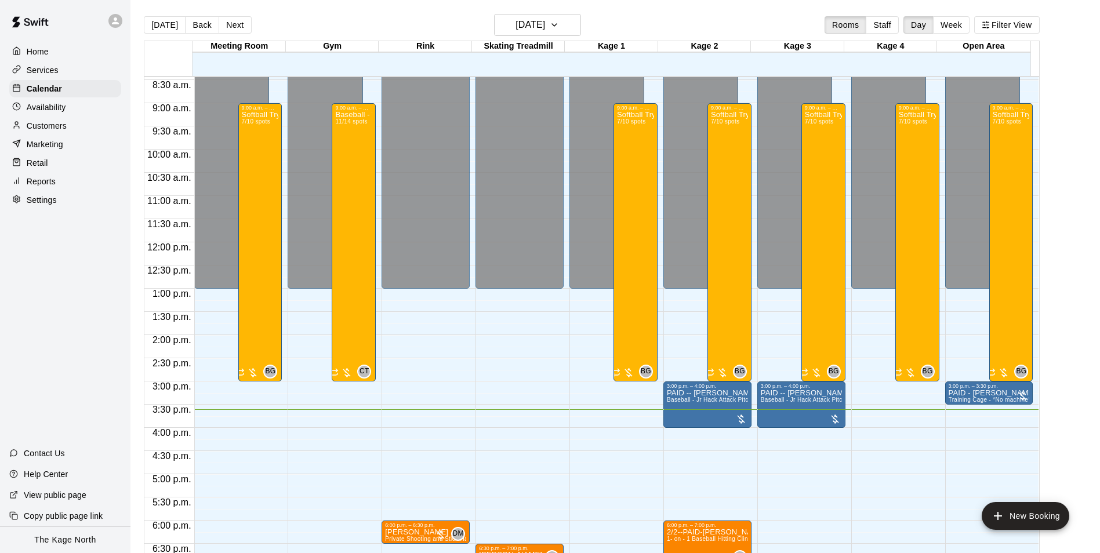
scroll to position [589, 0]
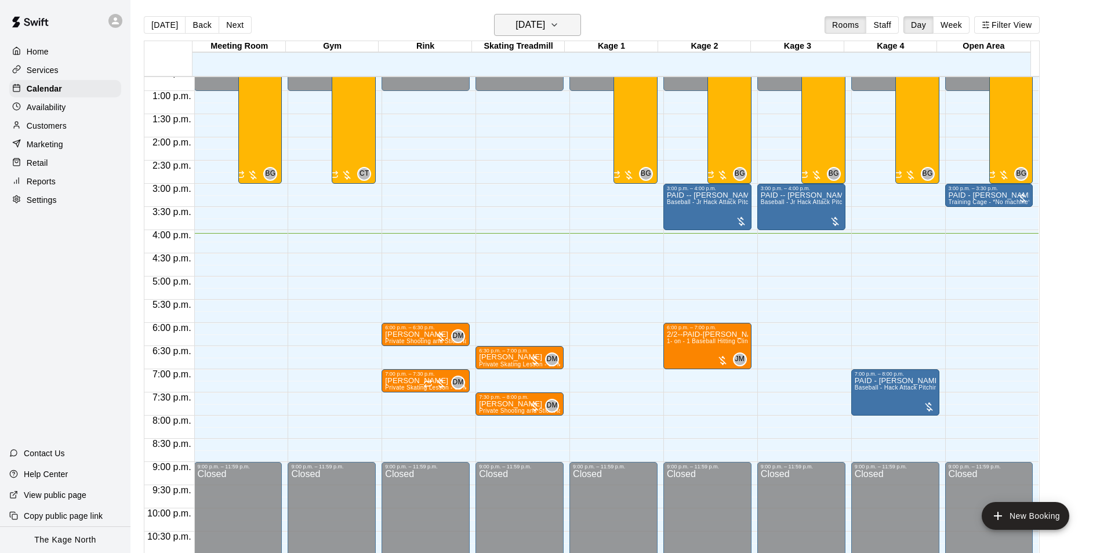
click at [569, 28] on button "[DATE]" at bounding box center [537, 25] width 87 height 22
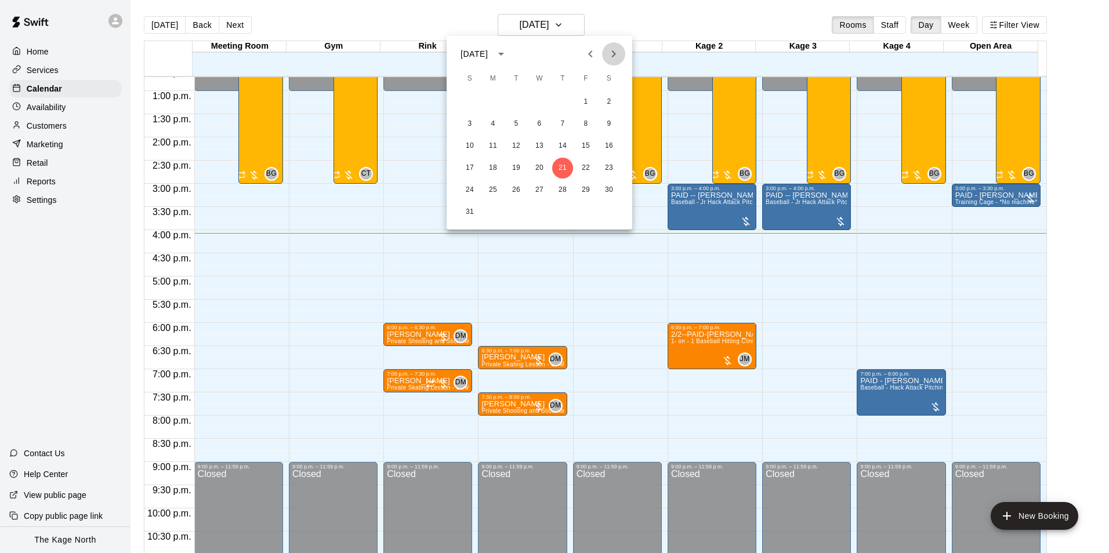
click at [616, 56] on icon "Next month" at bounding box center [614, 54] width 14 height 14
click at [514, 103] on button "2" at bounding box center [516, 102] width 21 height 21
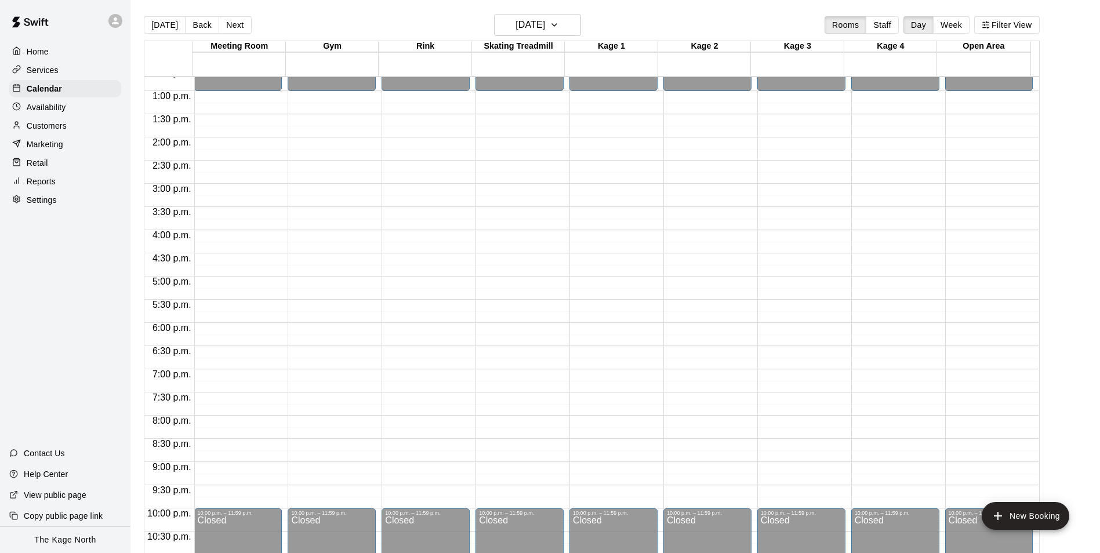
click at [34, 109] on p "Availability" at bounding box center [46, 107] width 39 height 12
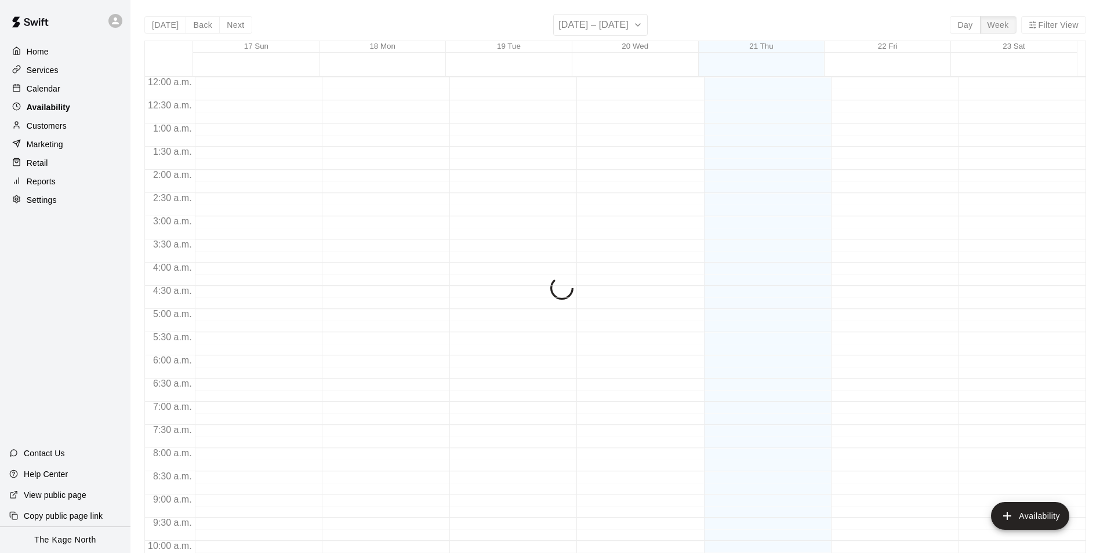
scroll to position [624, 0]
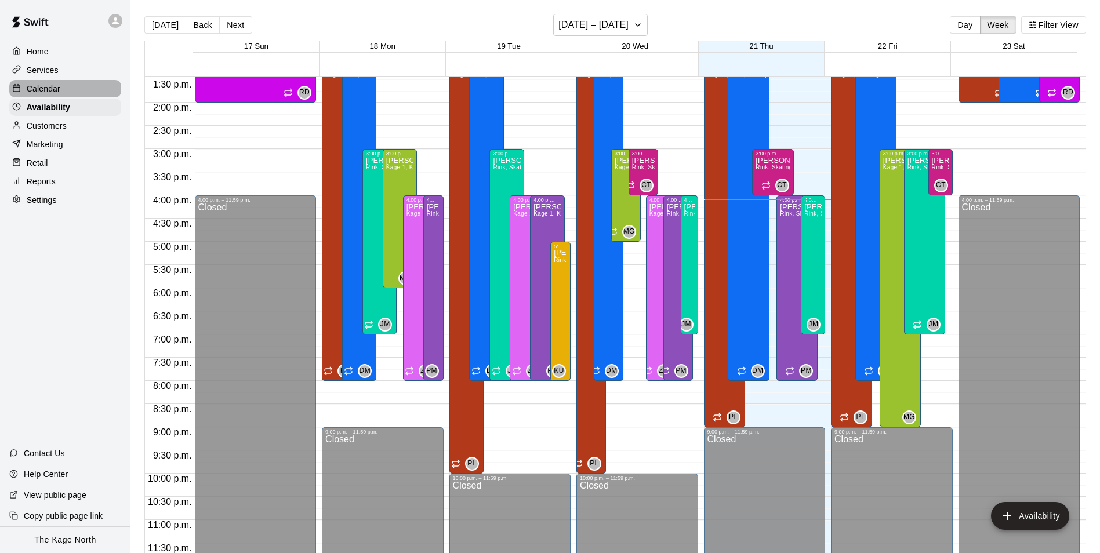
click at [43, 92] on p "Calendar" at bounding box center [44, 89] width 34 height 12
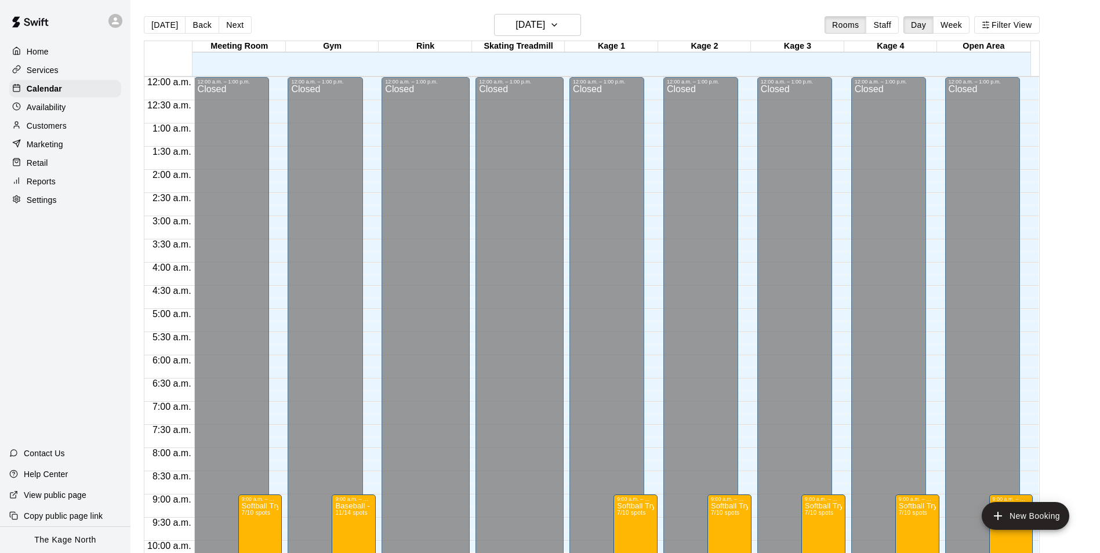
scroll to position [589, 0]
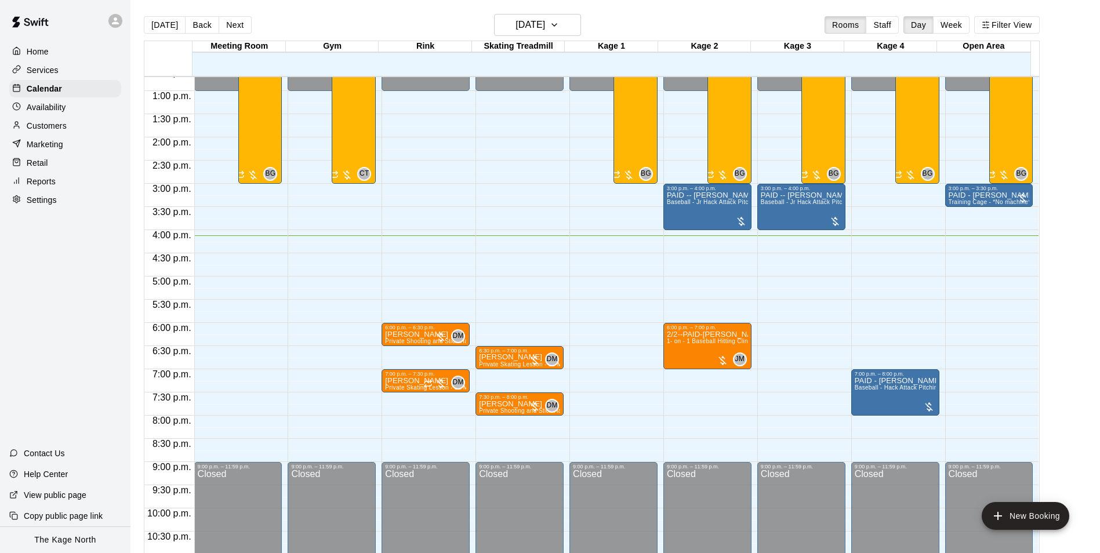
drag, startPoint x: 202, startPoint y: 30, endPoint x: 486, endPoint y: 156, distance: 310.4
click at [202, 30] on button "Back" at bounding box center [202, 24] width 34 height 17
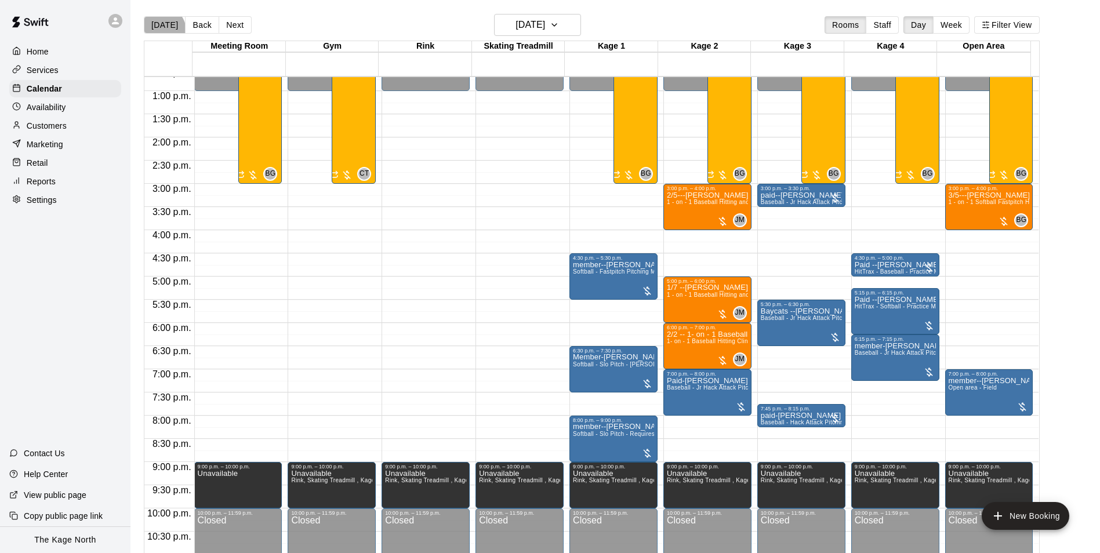
click at [160, 30] on button "[DATE]" at bounding box center [165, 24] width 42 height 17
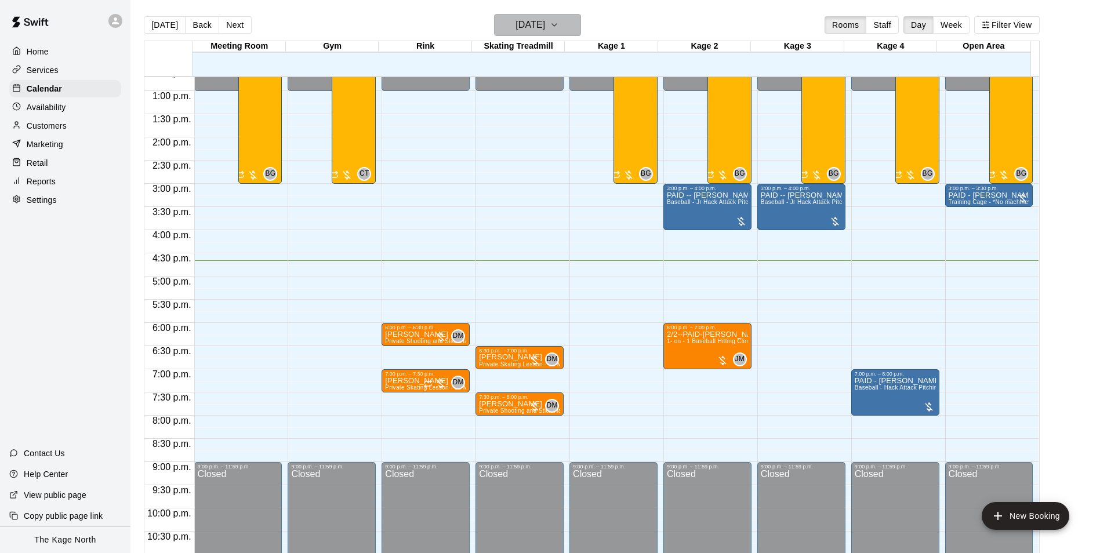
click at [570, 25] on button "[DATE]" at bounding box center [537, 25] width 87 height 22
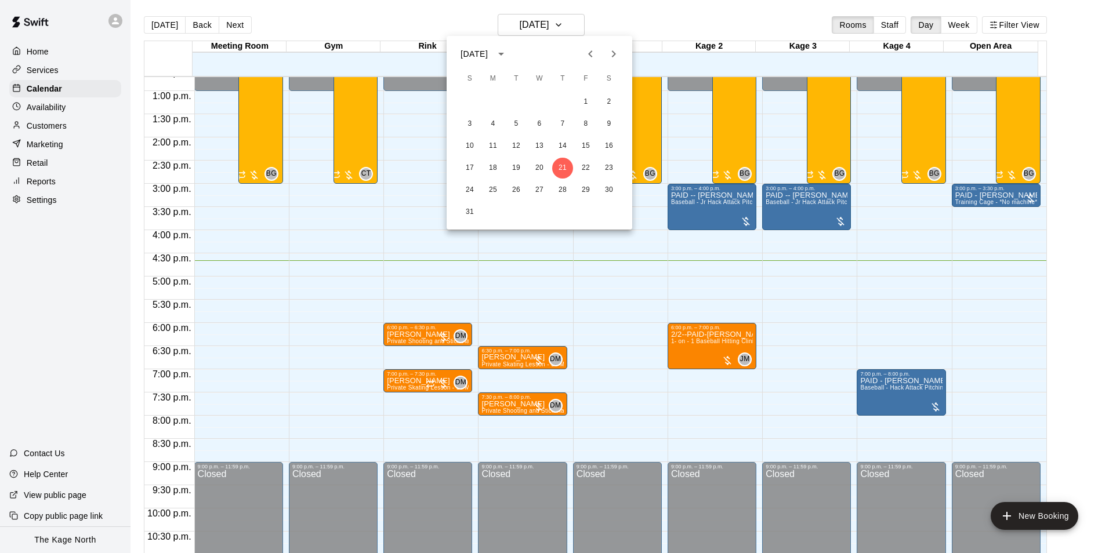
click at [615, 56] on icon "Next month" at bounding box center [614, 54] width 14 height 14
click at [496, 103] on button "1" at bounding box center [492, 102] width 21 height 21
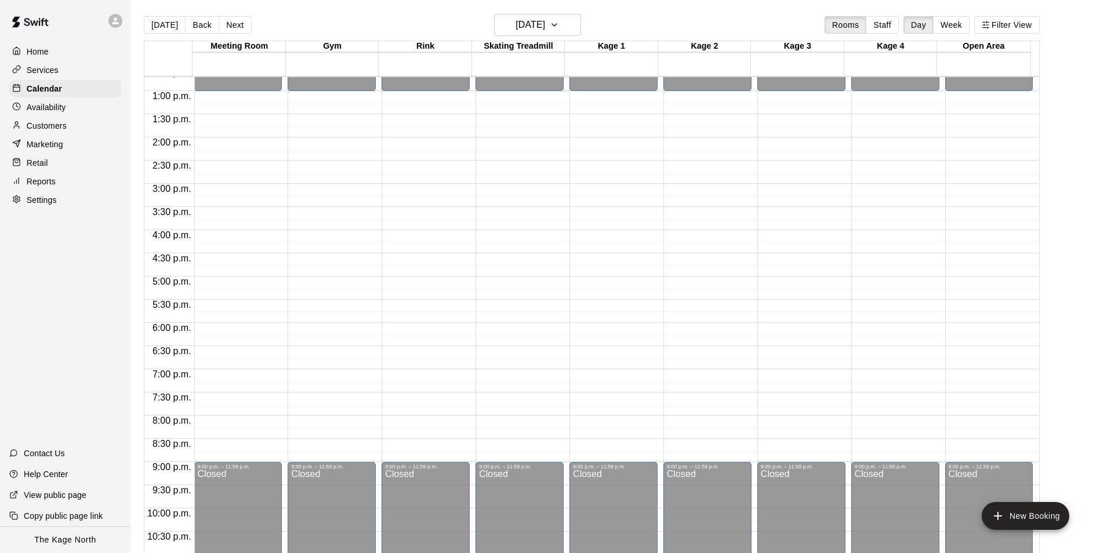
click at [53, 126] on p "Customers" at bounding box center [47, 126] width 40 height 12
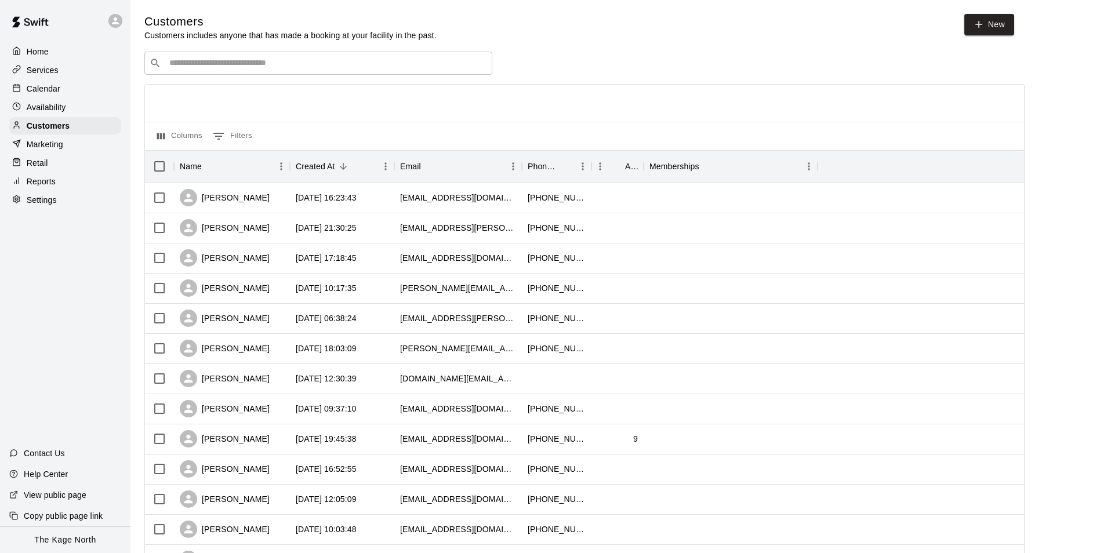
click at [306, 63] on input "Search customers by name or email" at bounding box center [326, 63] width 321 height 12
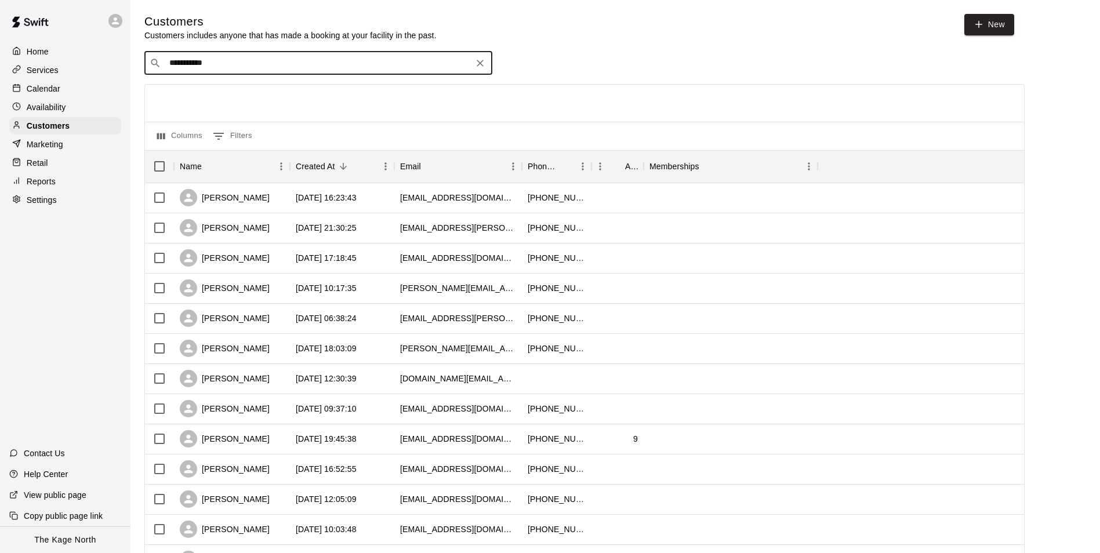
drag, startPoint x: 194, startPoint y: 57, endPoint x: 119, endPoint y: 56, distance: 74.2
click at [119, 56] on div "**********" at bounding box center [550, 500] width 1100 height 1001
type input "*"
type input "**********"
click at [227, 92] on p "[PERSON_NAME]" at bounding box center [212, 89] width 71 height 12
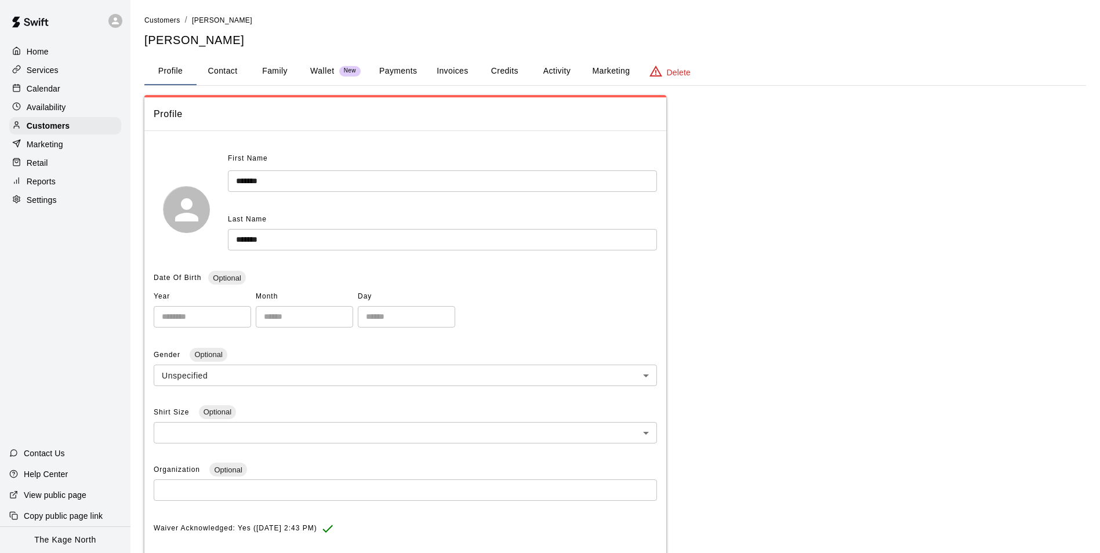
click at [553, 66] on button "Activity" at bounding box center [557, 71] width 52 height 28
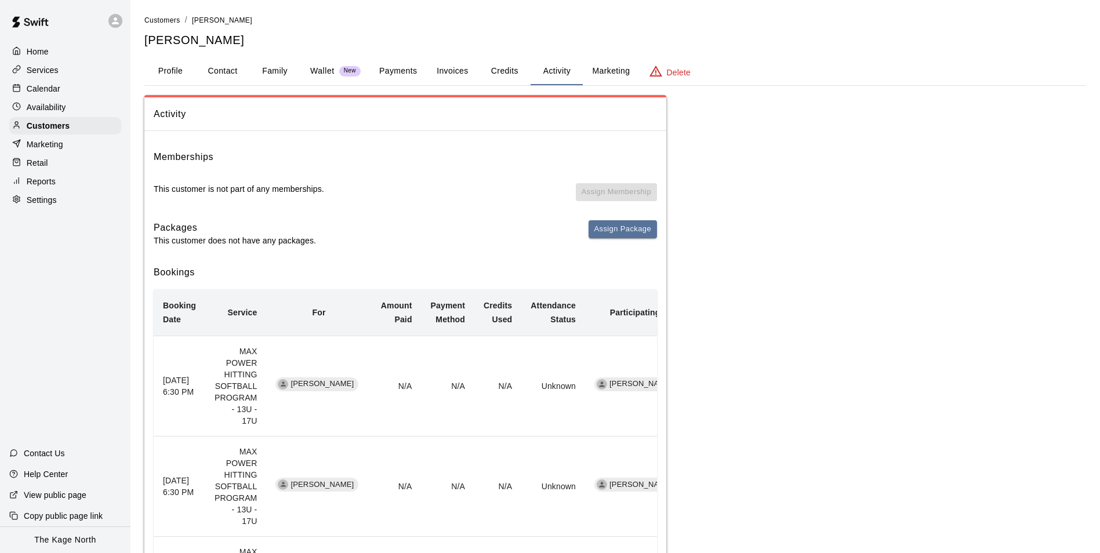
click at [276, 71] on button "Family" at bounding box center [275, 71] width 52 height 28
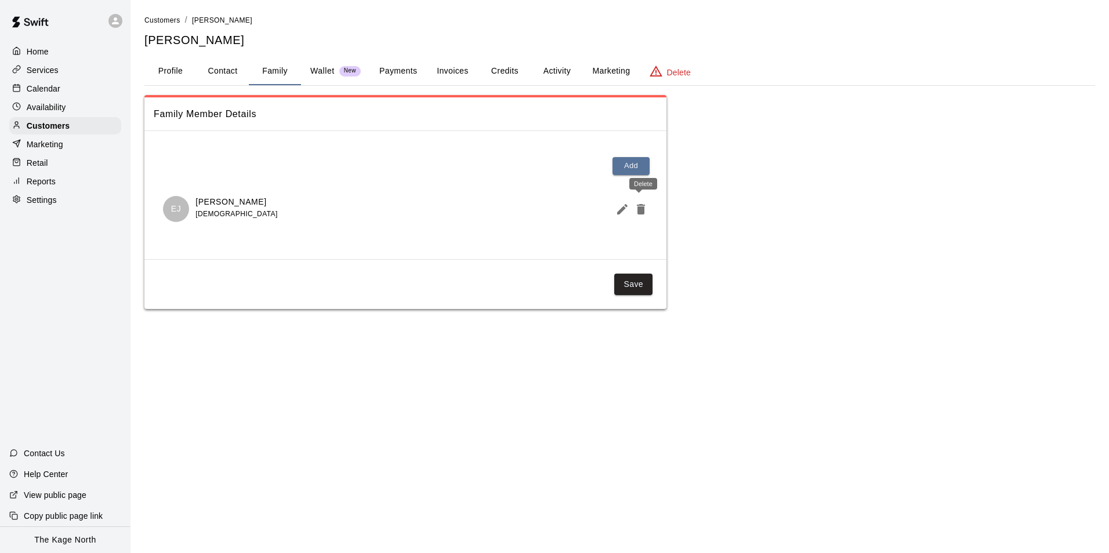
click at [624, 208] on icon "Edit Member" at bounding box center [622, 209] width 10 height 10
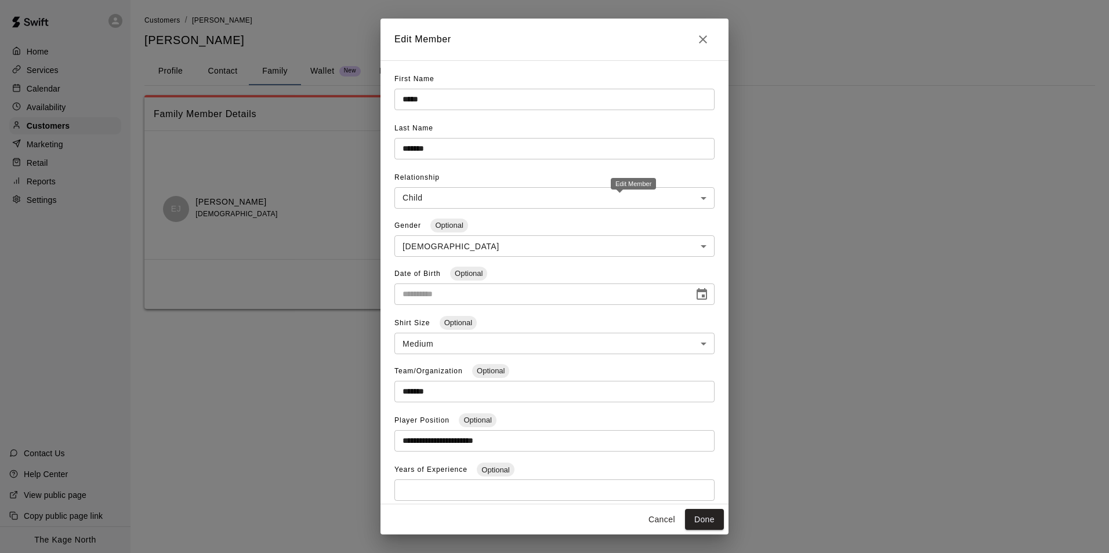
type input "**********"
click at [700, 37] on icon "Close" at bounding box center [703, 39] width 8 height 8
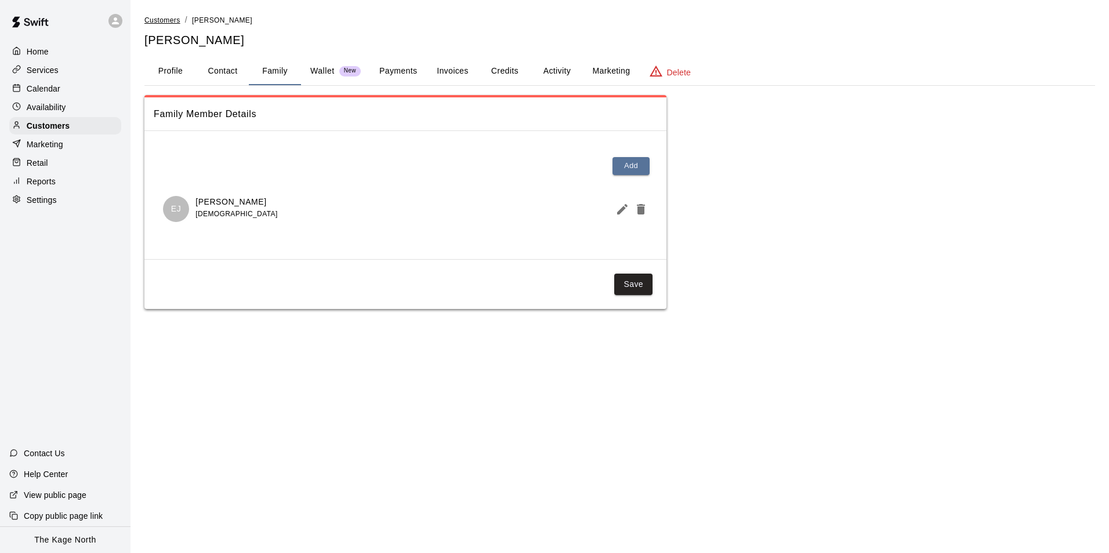
click at [167, 19] on span "Customers" at bounding box center [162, 20] width 36 height 8
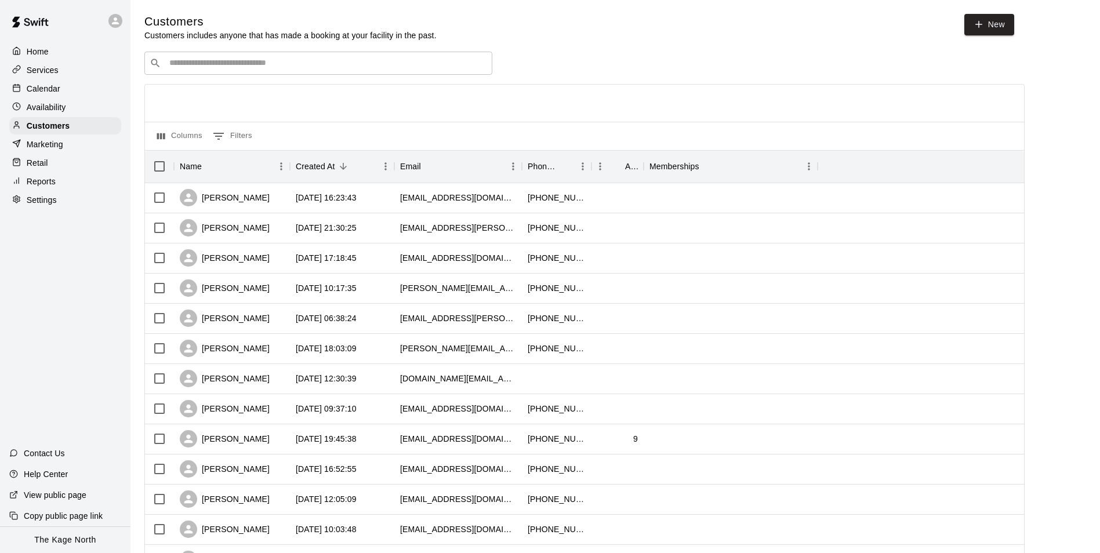
click at [347, 68] on input "Search customers by name or email" at bounding box center [326, 63] width 321 height 12
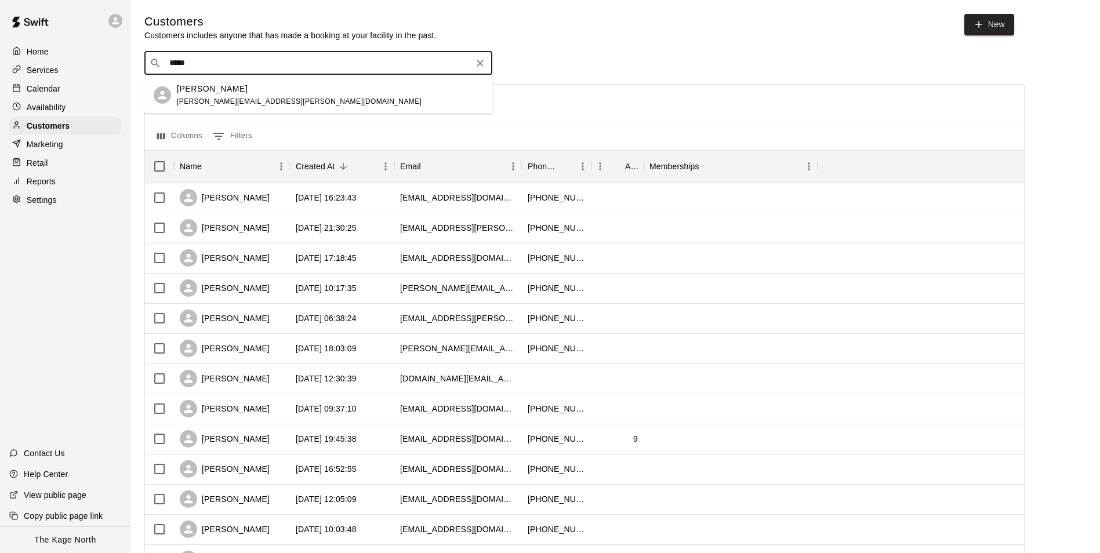
type input "******"
click at [230, 87] on div "[PERSON_NAME]" at bounding box center [299, 89] width 245 height 12
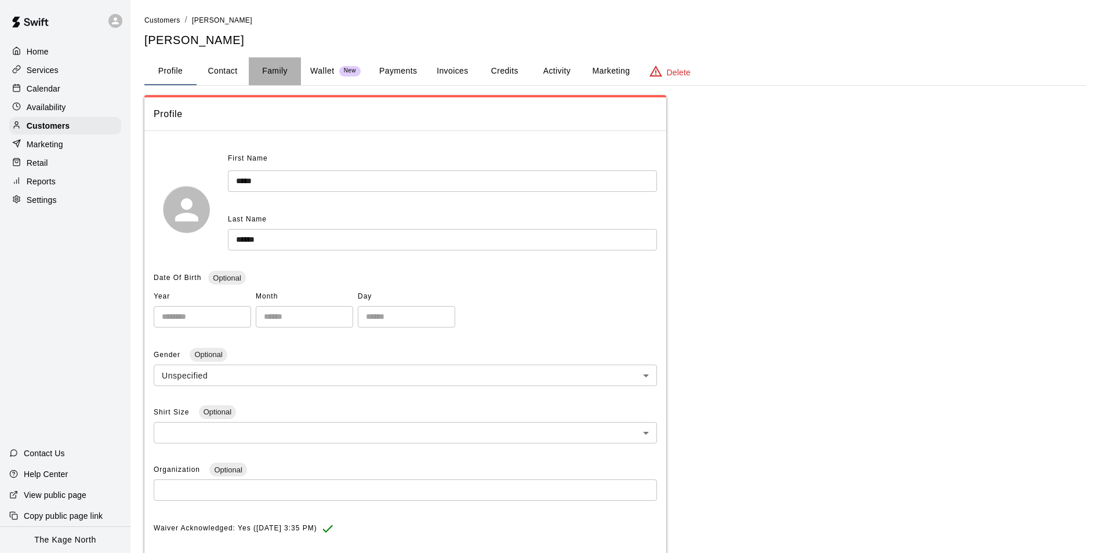
click at [275, 70] on button "Family" at bounding box center [275, 71] width 52 height 28
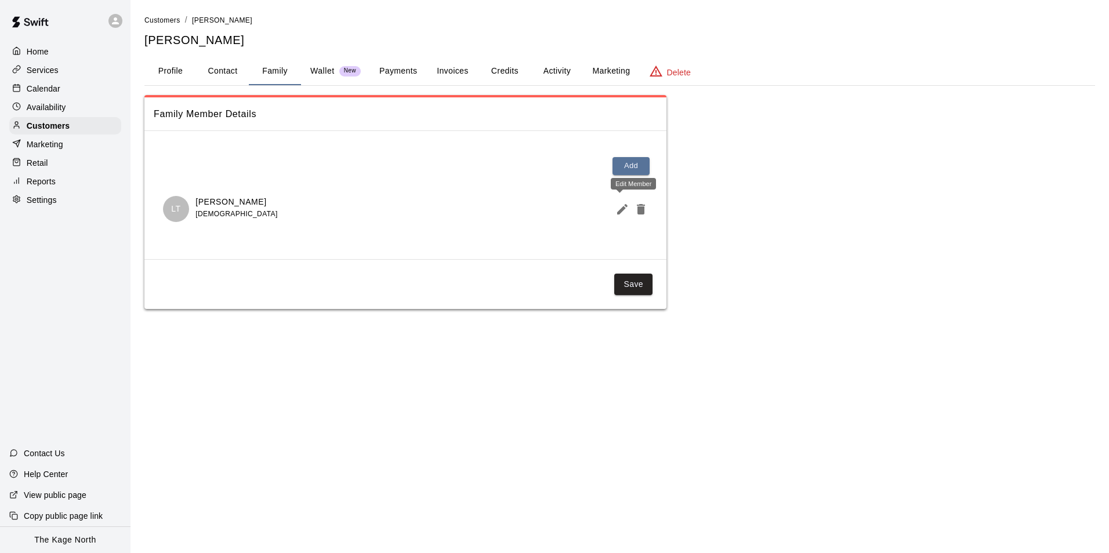
click at [622, 206] on icon "Edit Member" at bounding box center [622, 209] width 14 height 14
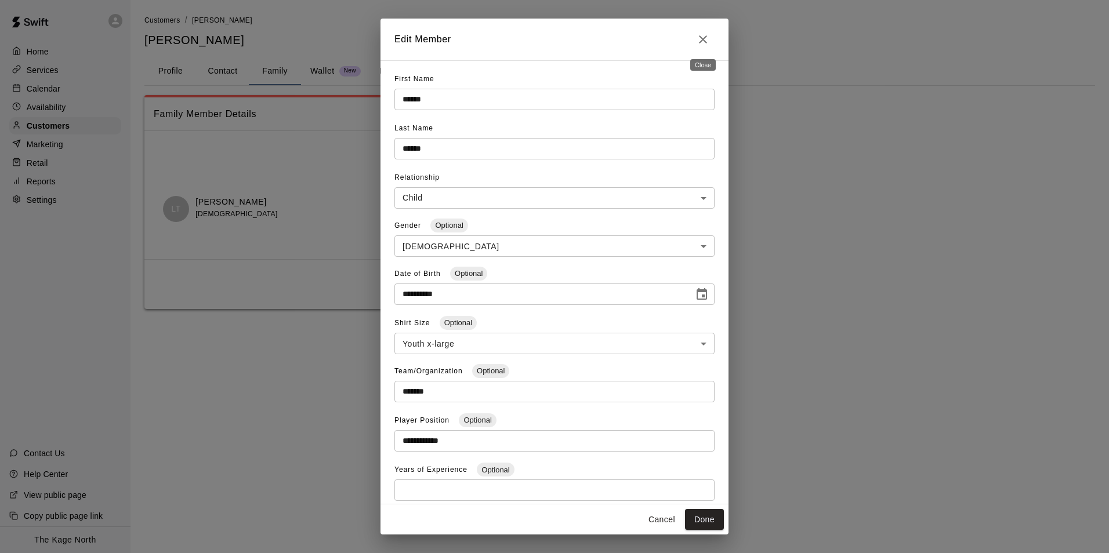
click at [705, 38] on icon "Close" at bounding box center [703, 39] width 14 height 14
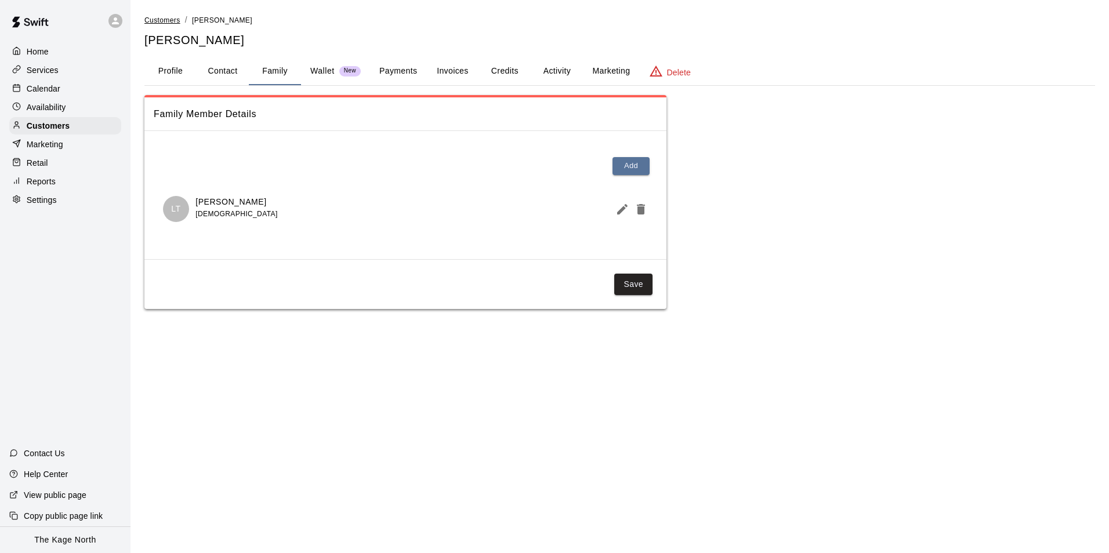
click at [175, 21] on span "Customers" at bounding box center [162, 20] width 36 height 8
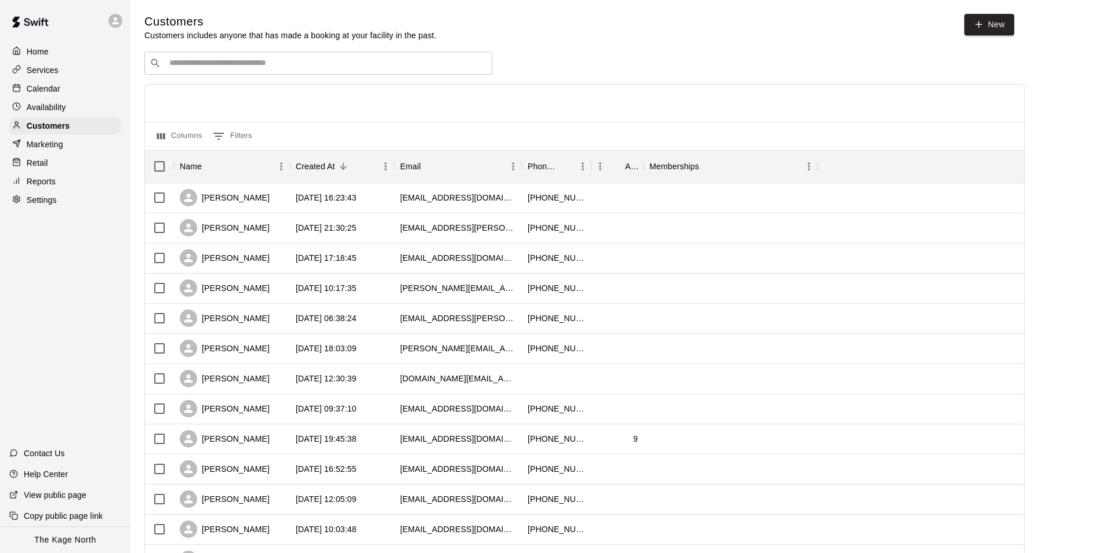
click at [240, 68] on input "Search customers by name or email" at bounding box center [326, 63] width 321 height 12
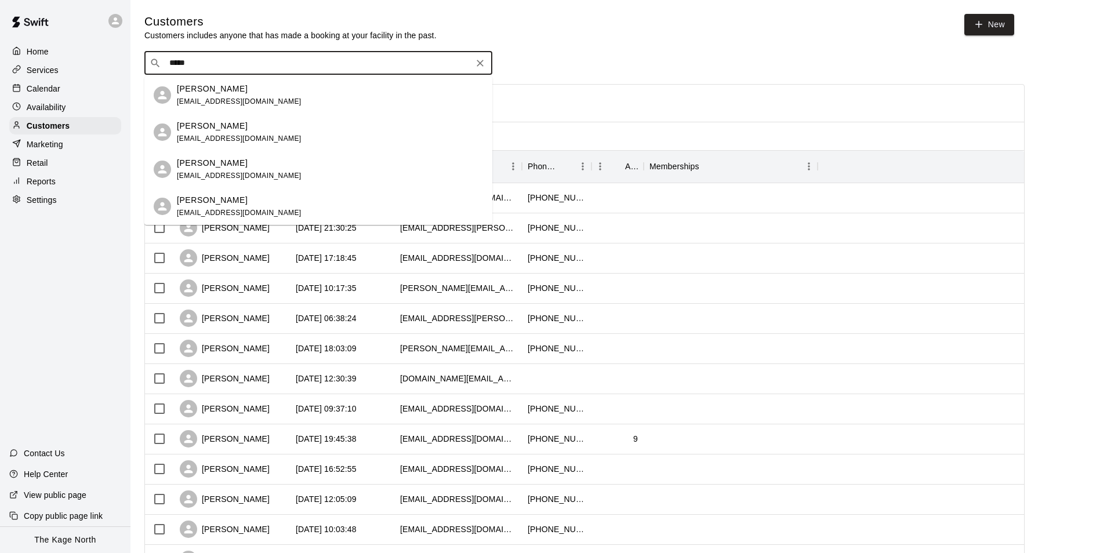
type input "******"
click at [213, 170] on div "[PERSON_NAME] [EMAIL_ADDRESS][DOMAIN_NAME]" at bounding box center [239, 169] width 125 height 25
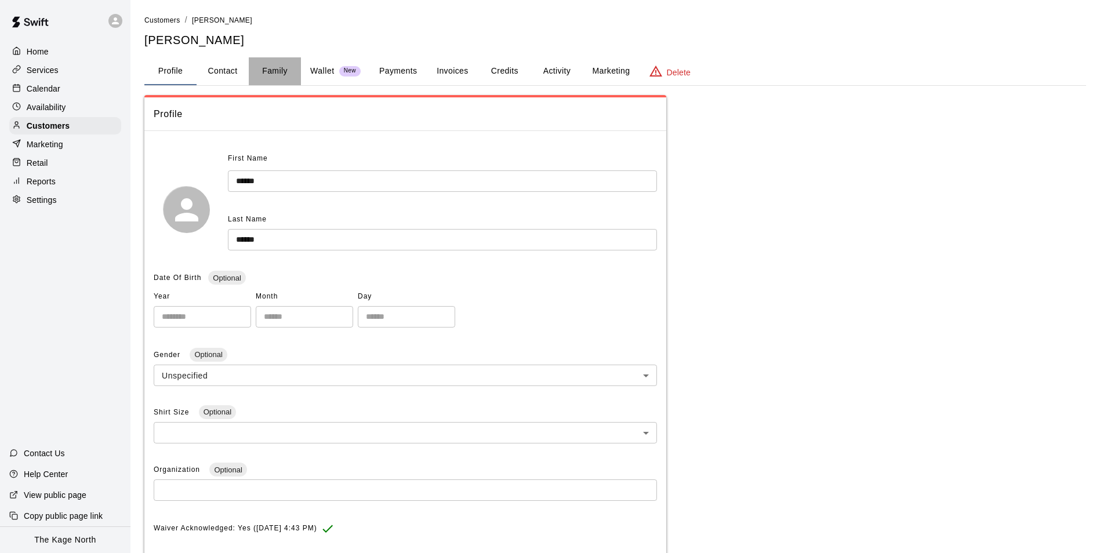
click at [273, 72] on button "Family" at bounding box center [275, 71] width 52 height 28
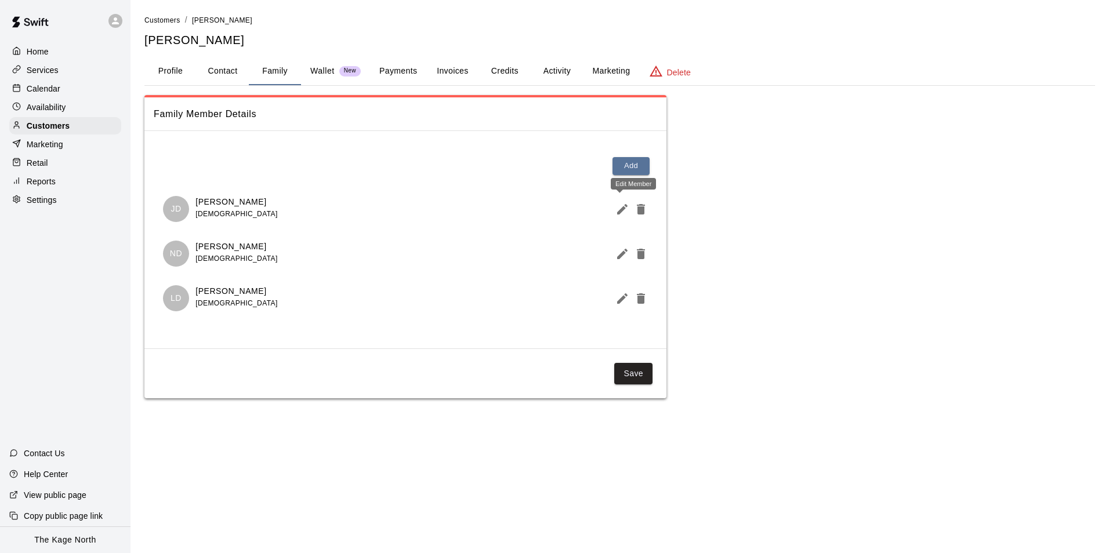
click at [622, 205] on icon "Edit Member" at bounding box center [622, 209] width 14 height 14
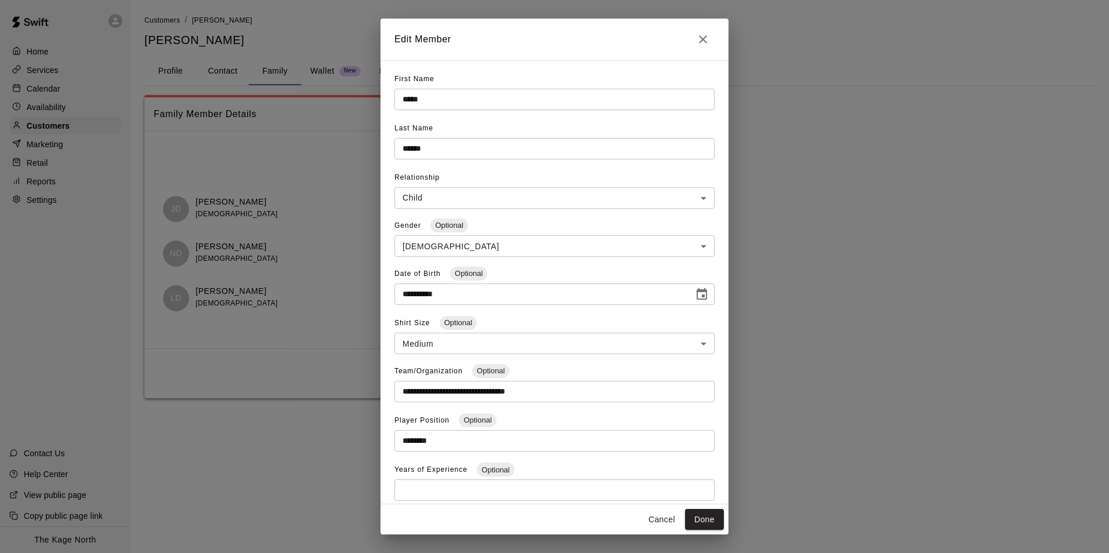
click at [704, 42] on icon "Close" at bounding box center [703, 39] width 14 height 14
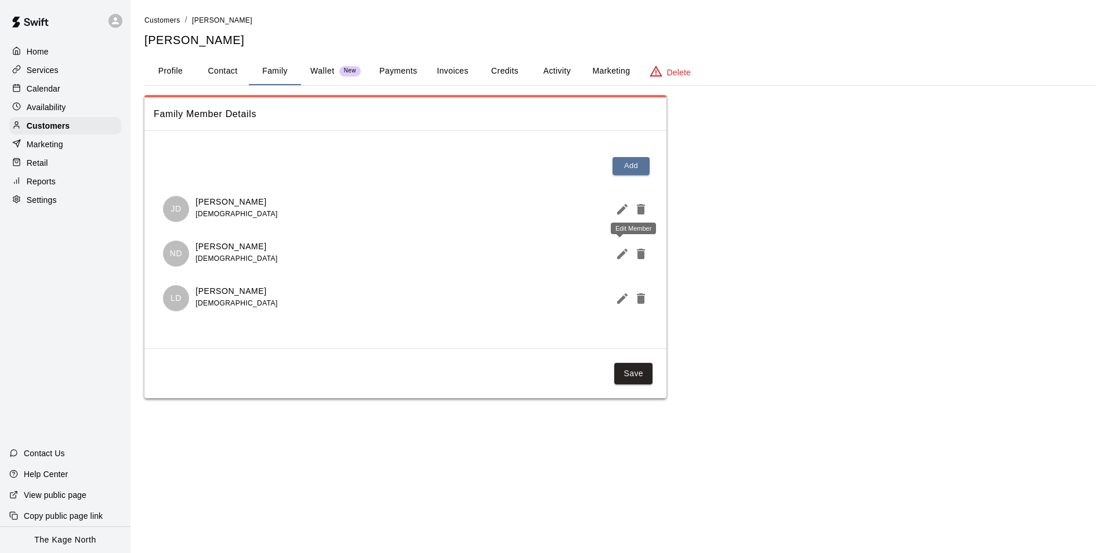
click at [625, 255] on icon "Edit Member" at bounding box center [622, 254] width 14 height 14
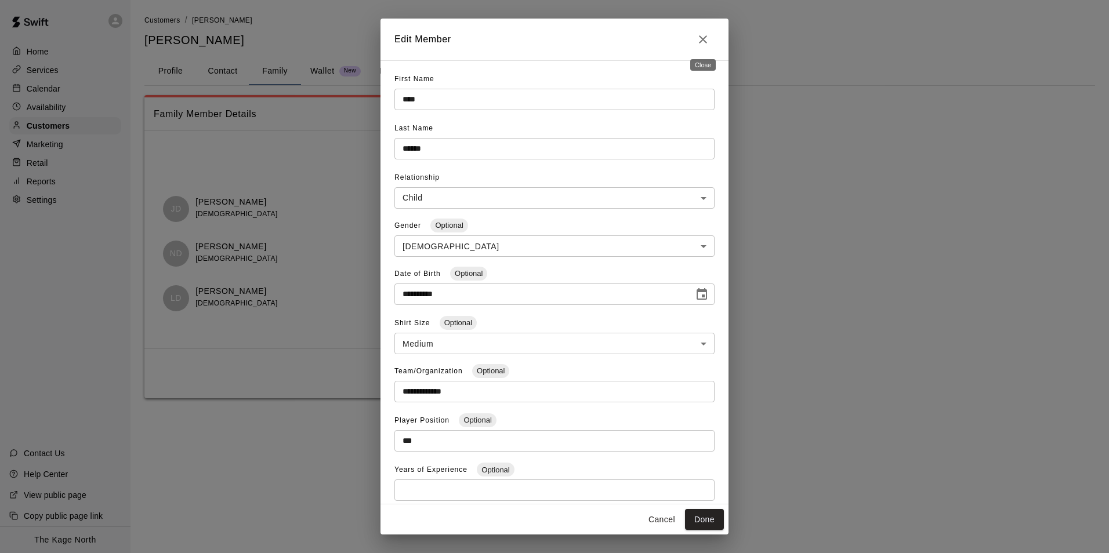
drag, startPoint x: 700, startPoint y: 40, endPoint x: 752, endPoint y: 78, distance: 63.9
click at [700, 40] on icon "Close" at bounding box center [703, 39] width 14 height 14
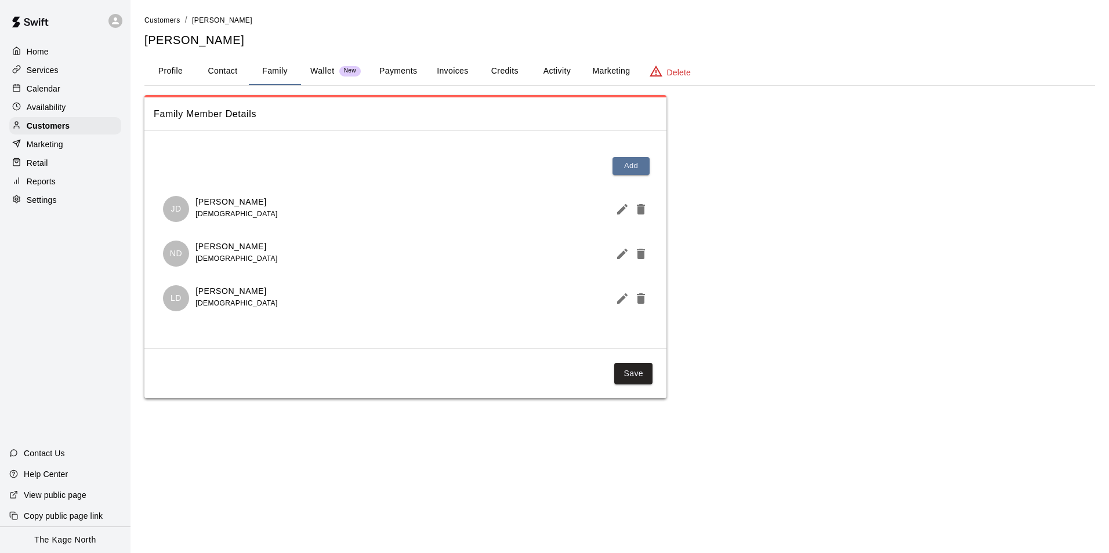
click at [56, 88] on p "Calendar" at bounding box center [44, 89] width 34 height 12
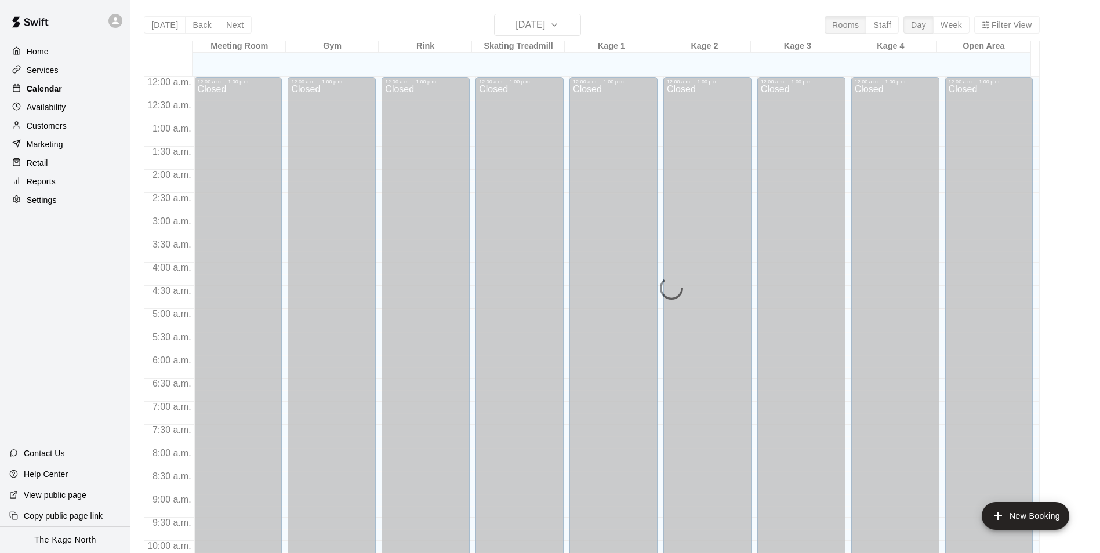
scroll to position [589, 0]
